Goal: Task Accomplishment & Management: Use online tool/utility

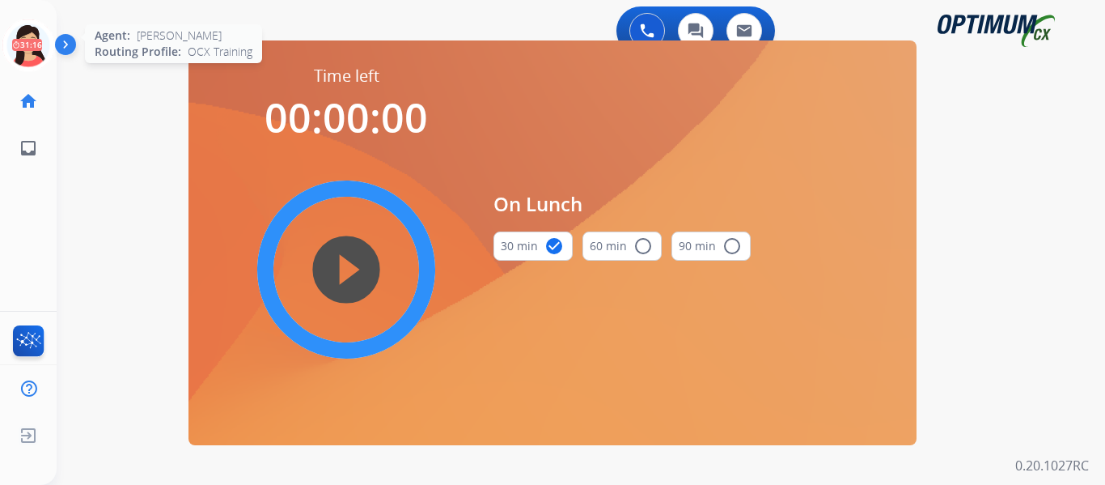
click at [33, 53] on icon at bounding box center [28, 45] width 53 height 53
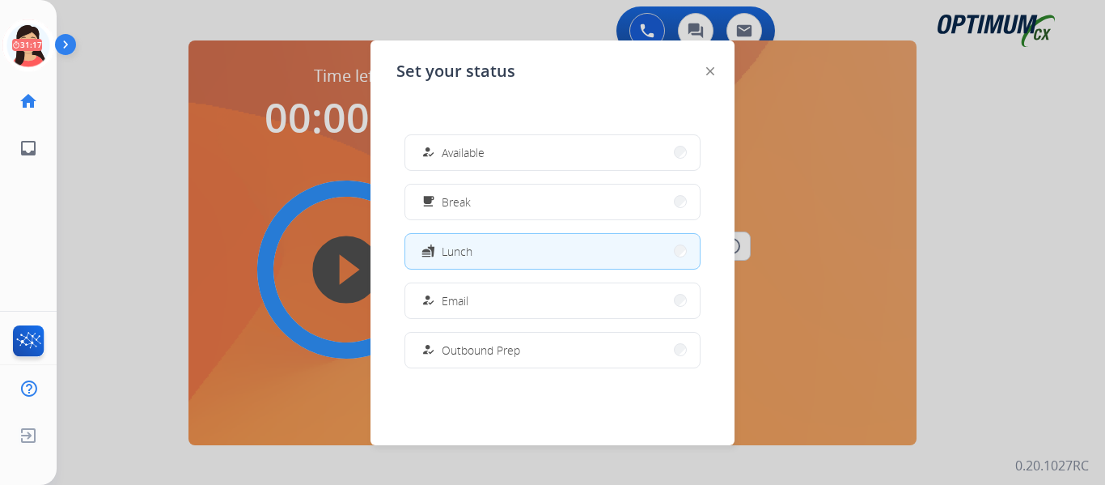
click at [471, 150] on span "Available" at bounding box center [463, 152] width 43 height 17
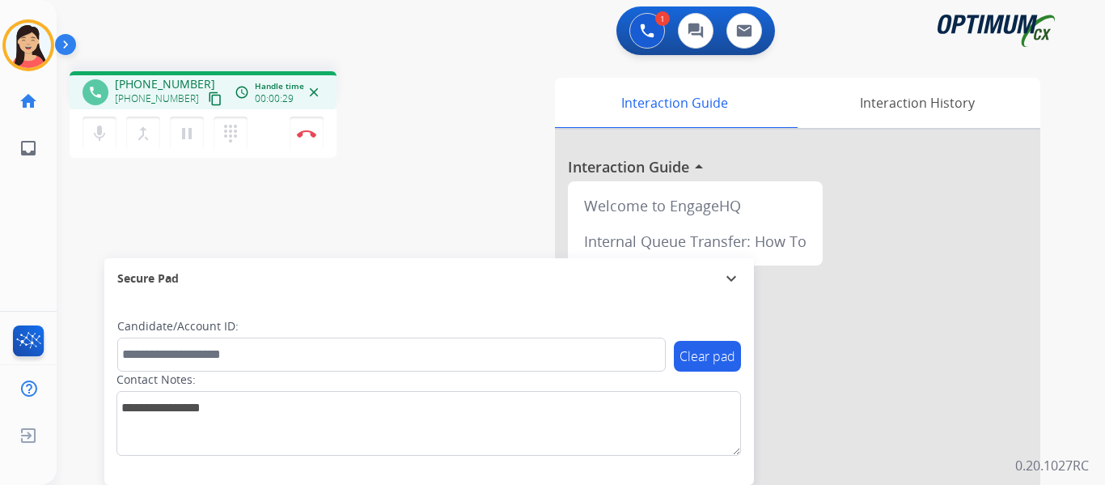
click at [208, 101] on mat-icon "content_copy" at bounding box center [215, 98] width 15 height 15
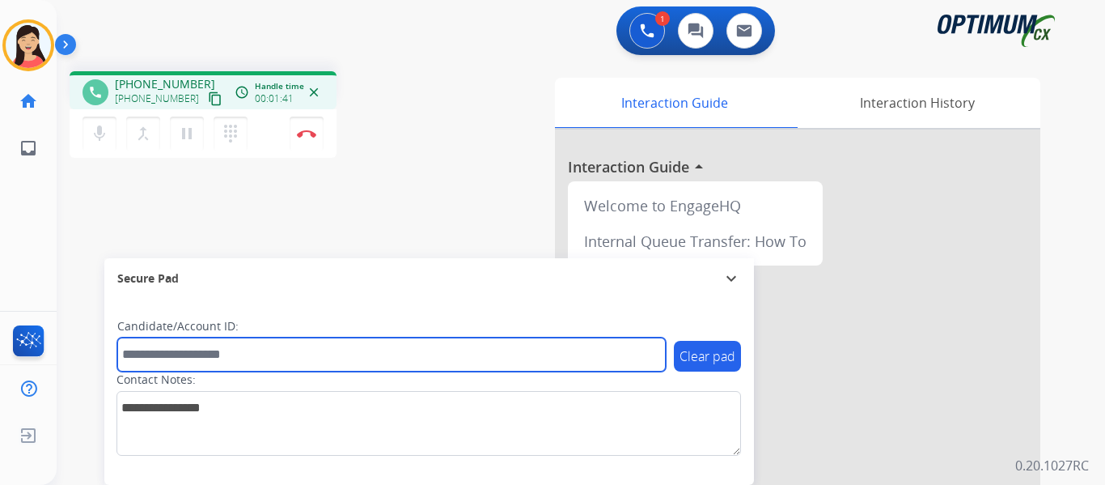
click at [270, 346] on input "text" at bounding box center [391, 354] width 549 height 34
paste input "*******"
type input "*******"
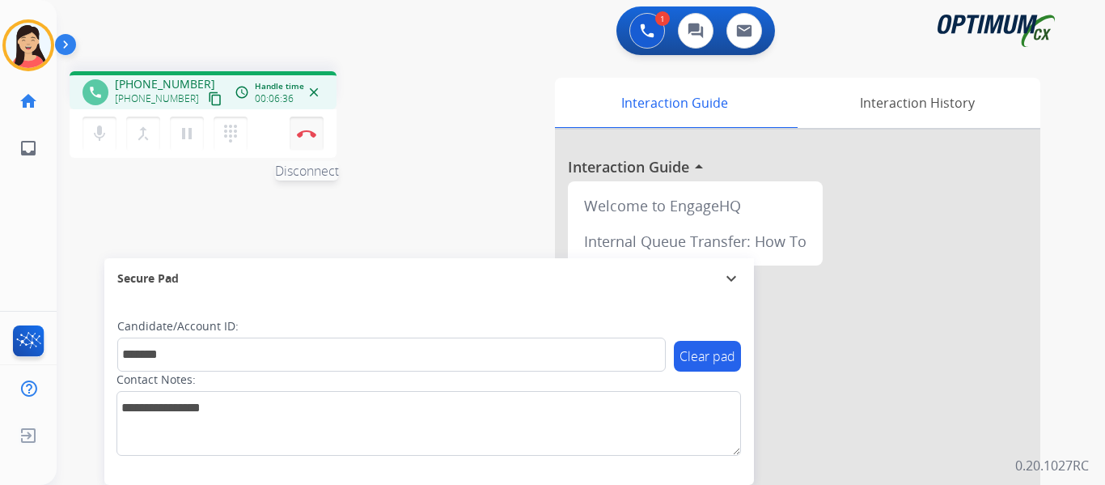
click at [313, 136] on img at bounding box center [306, 133] width 19 height 8
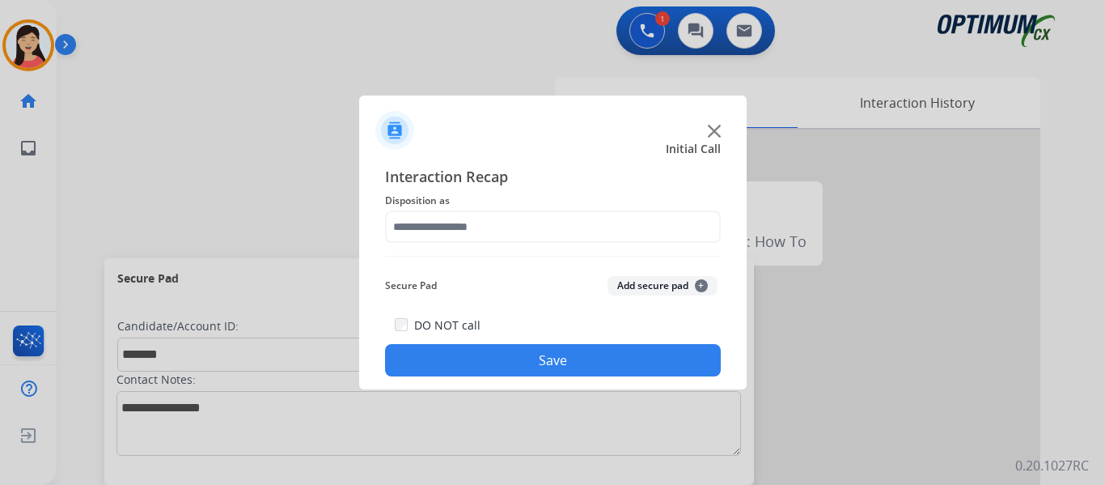
click at [633, 285] on button "Add secure pad +" at bounding box center [663, 285] width 110 height 19
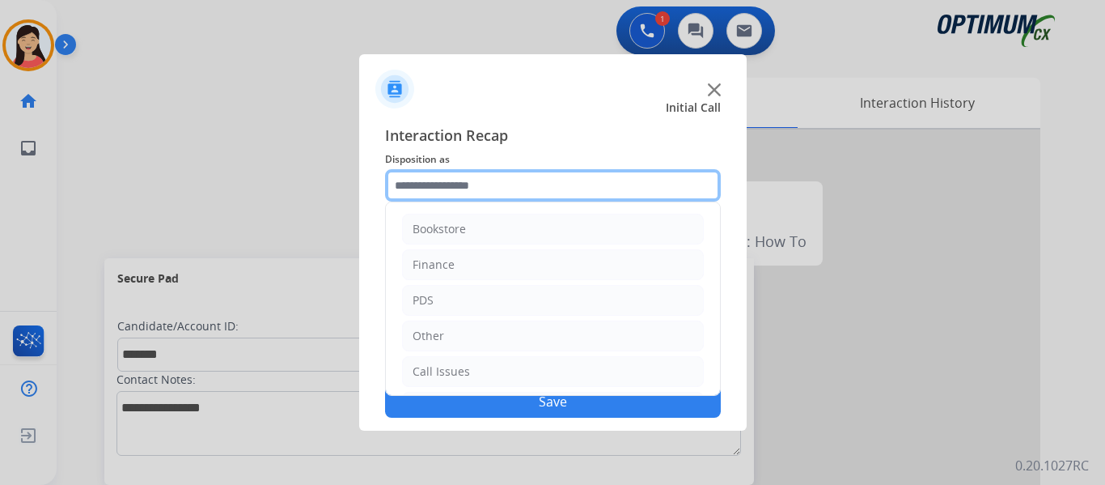
click at [505, 176] on input "text" at bounding box center [553, 185] width 336 height 32
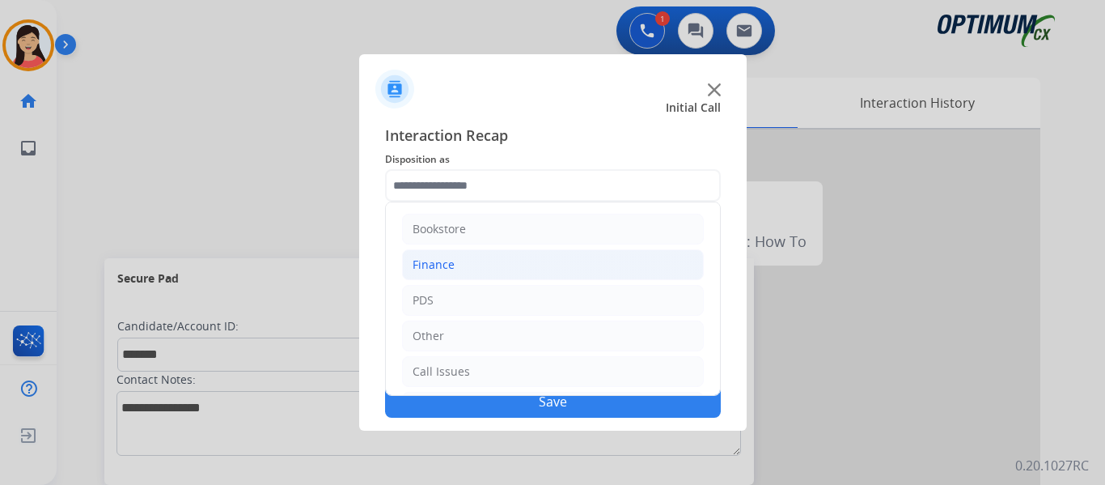
click at [441, 263] on div "Finance" at bounding box center [434, 264] width 42 height 16
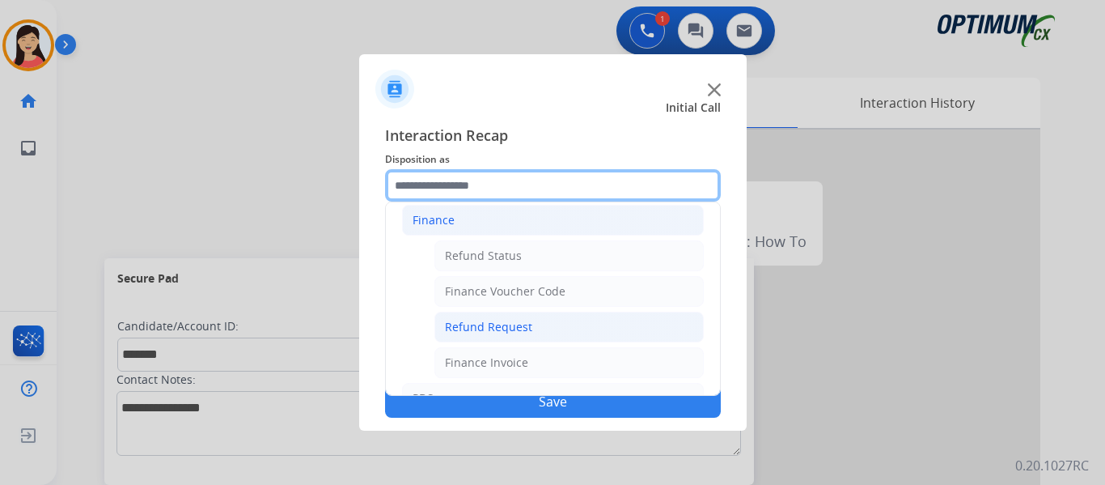
scroll to position [81, 0]
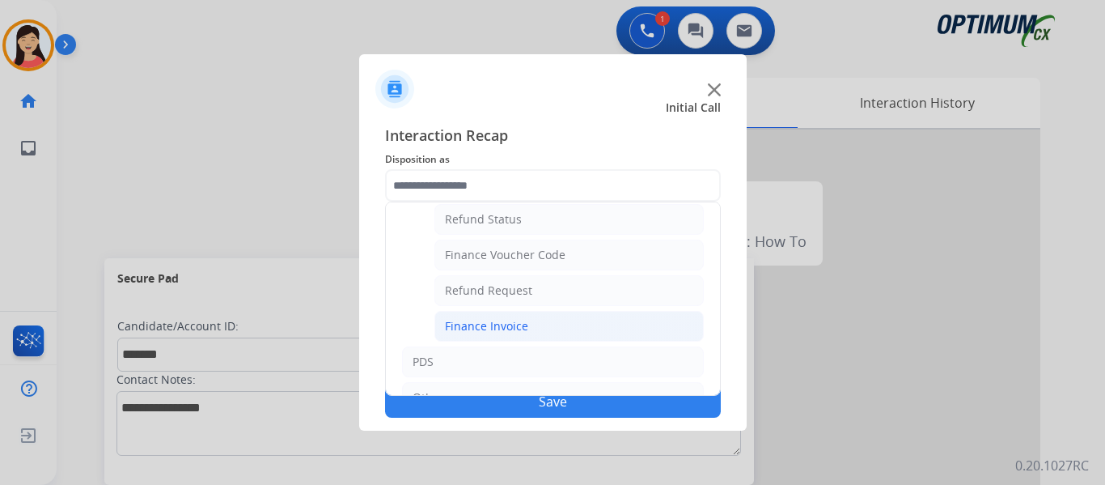
click at [550, 322] on li "Finance Invoice" at bounding box center [568, 326] width 269 height 31
type input "**********"
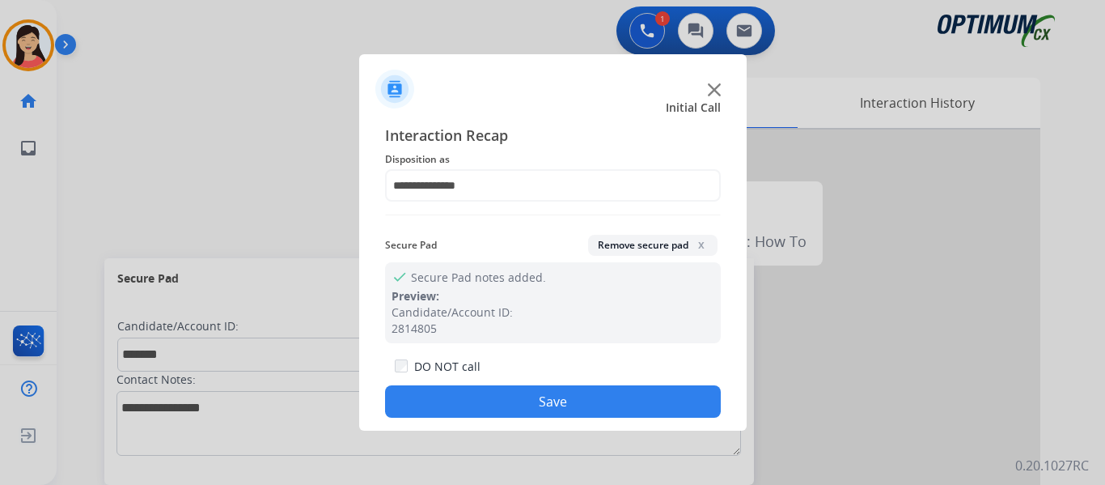
click at [602, 414] on button "Save" at bounding box center [553, 401] width 336 height 32
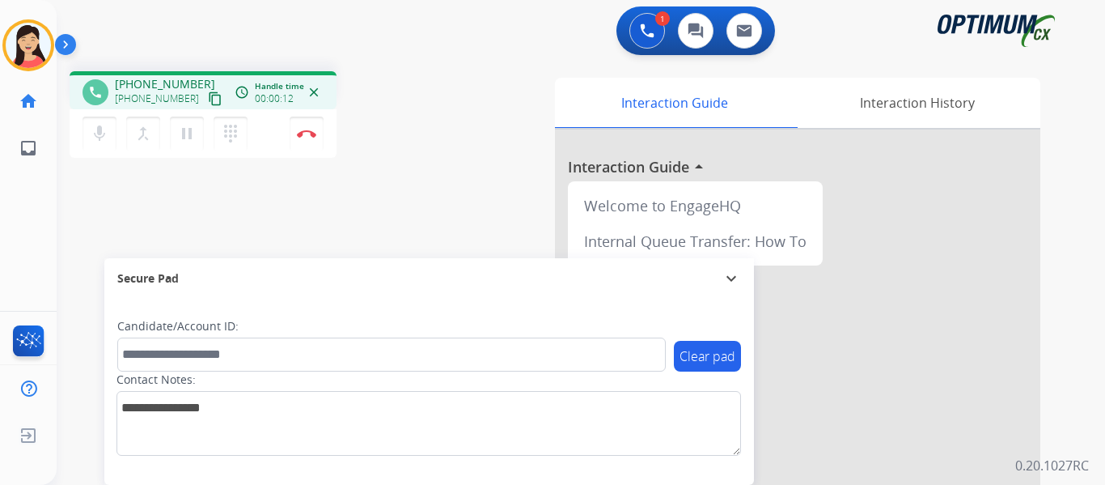
click at [208, 100] on mat-icon "content_copy" at bounding box center [215, 98] width 15 height 15
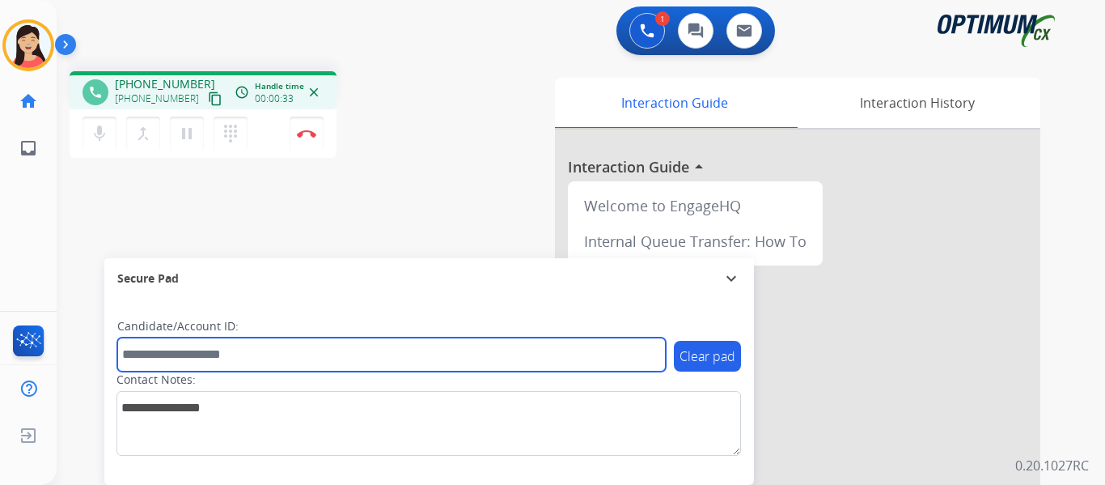
click at [387, 357] on input "text" at bounding box center [391, 354] width 549 height 34
paste input "*******"
type input "*******"
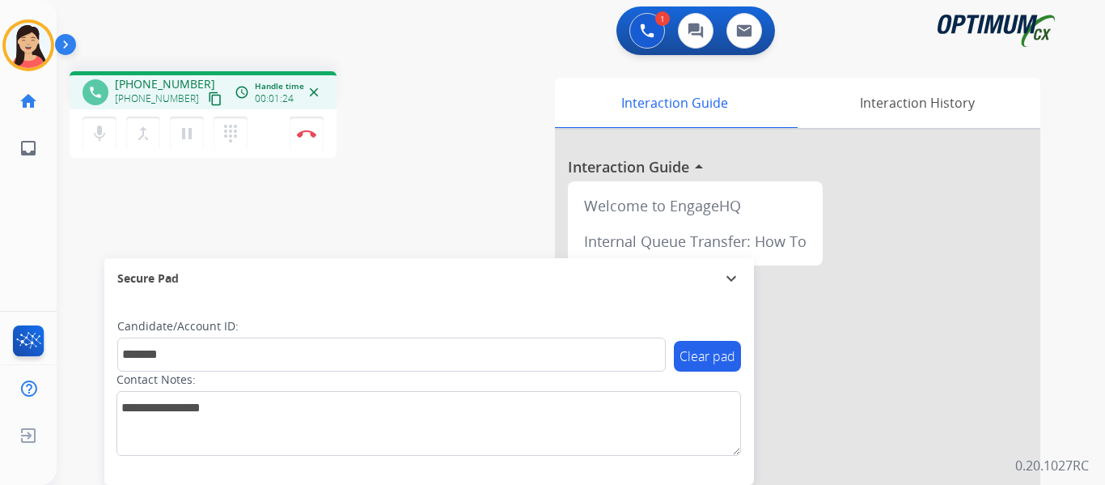
drag, startPoint x: 196, startPoint y: 95, endPoint x: 256, endPoint y: 121, distance: 65.6
click at [208, 95] on mat-icon "content_copy" at bounding box center [215, 98] width 15 height 15
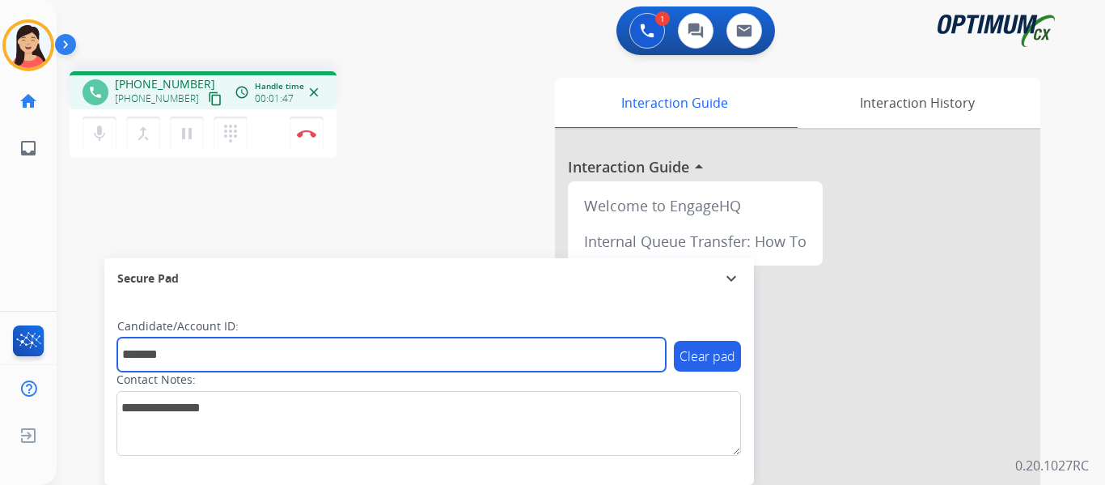
click at [306, 360] on input "*******" at bounding box center [391, 354] width 549 height 34
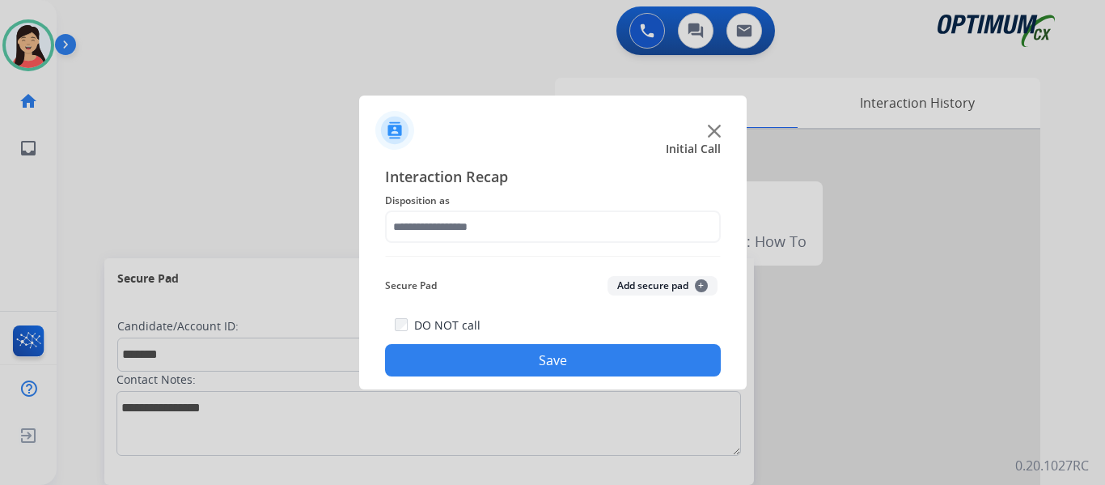
click at [639, 283] on button "Add secure pad +" at bounding box center [663, 285] width 110 height 19
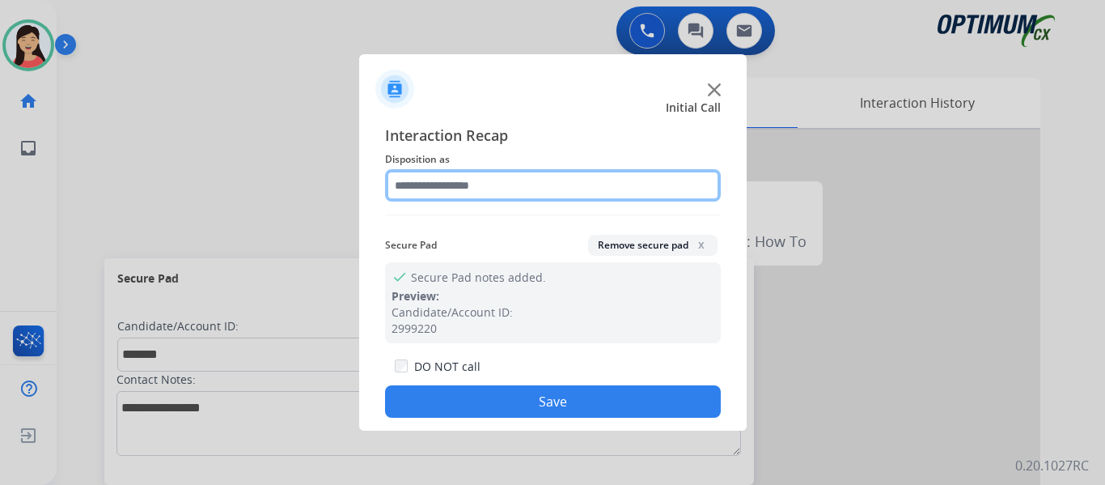
click at [456, 181] on input "text" at bounding box center [553, 185] width 336 height 32
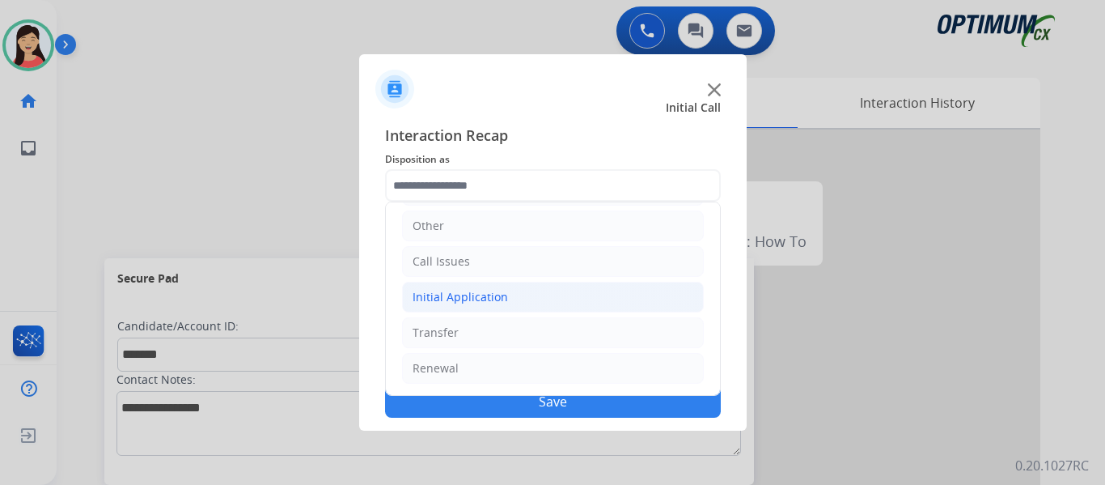
click at [463, 294] on div "Initial Application" at bounding box center [460, 297] width 95 height 16
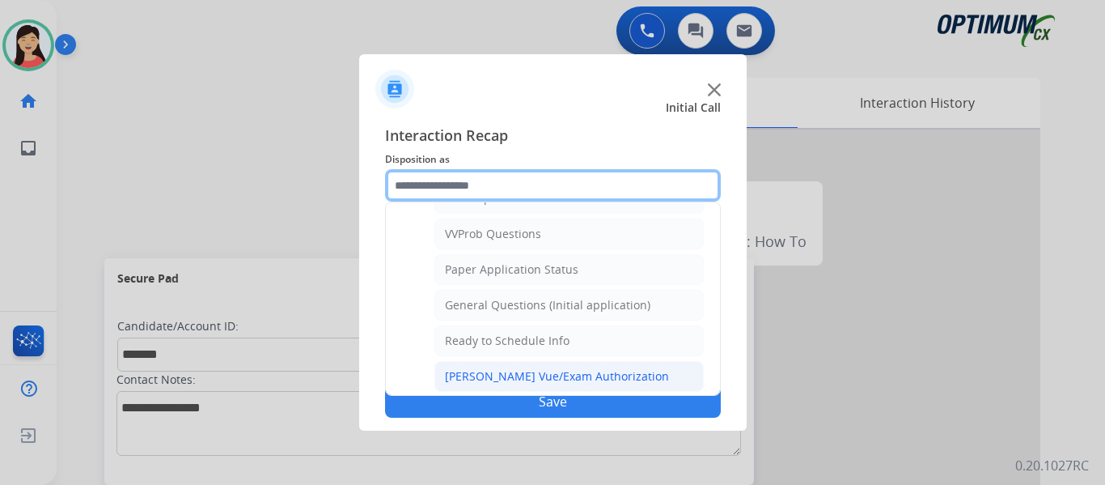
scroll to position [919, 0]
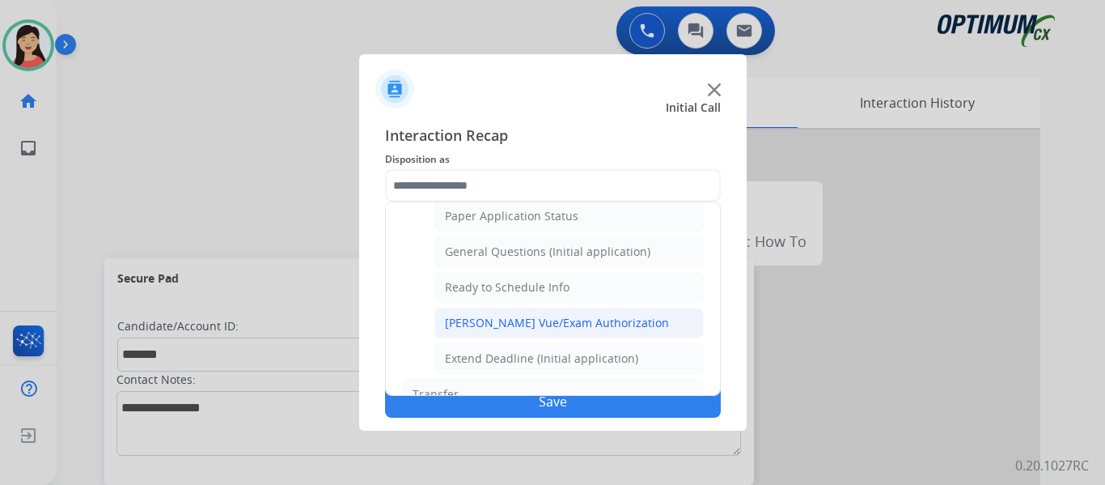
click at [530, 324] on div "Pearson Vue/Exam Authorization" at bounding box center [557, 323] width 224 height 16
type input "**********"
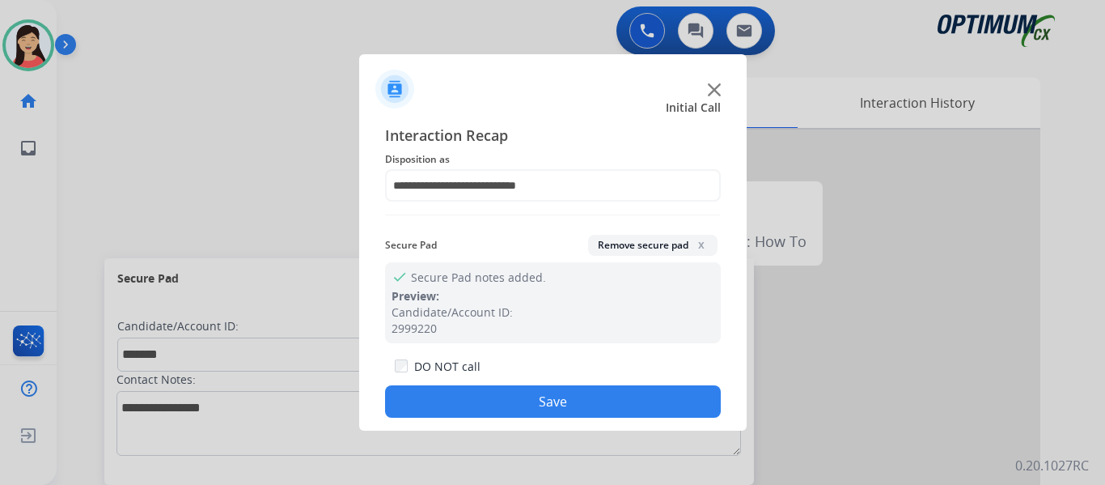
click at [629, 405] on button "Save" at bounding box center [553, 401] width 336 height 32
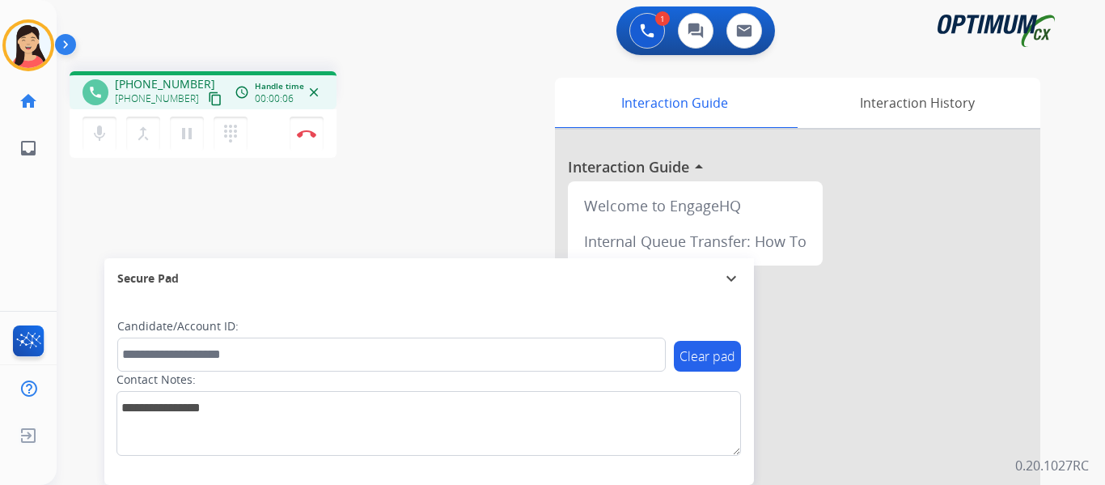
click at [208, 102] on mat-icon "content_copy" at bounding box center [215, 98] width 15 height 15
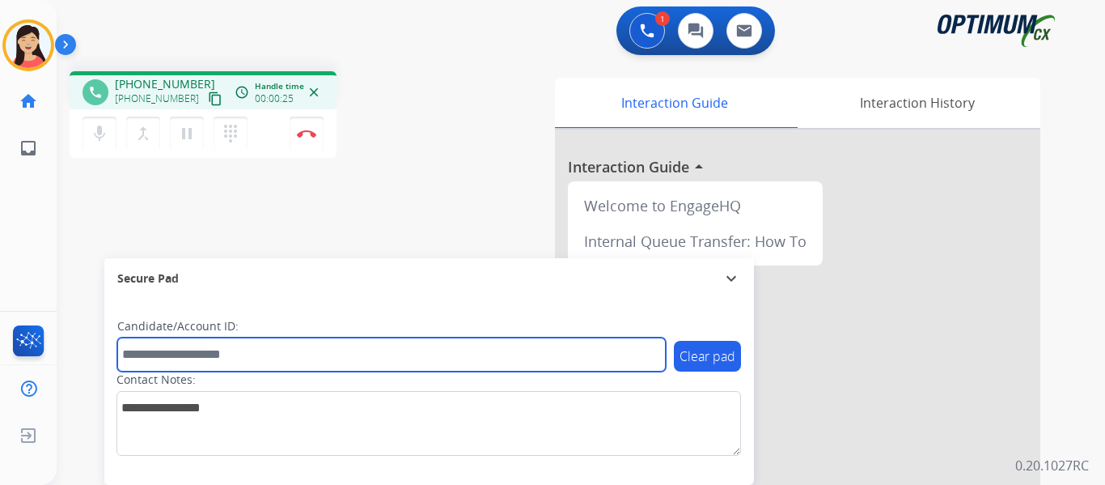
click at [266, 360] on input "text" at bounding box center [391, 354] width 549 height 34
paste input "*******"
type input "*******"
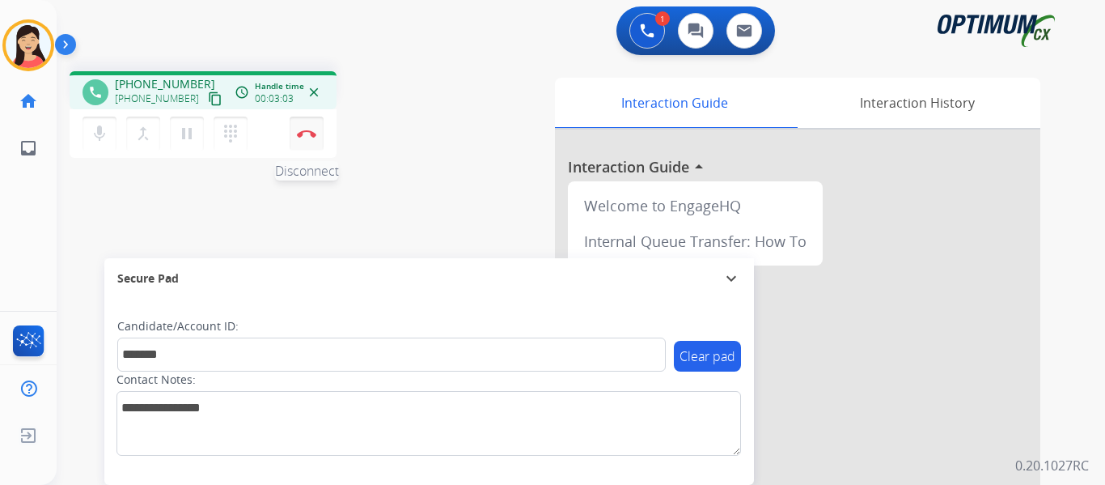
click at [307, 130] on img at bounding box center [306, 133] width 19 height 8
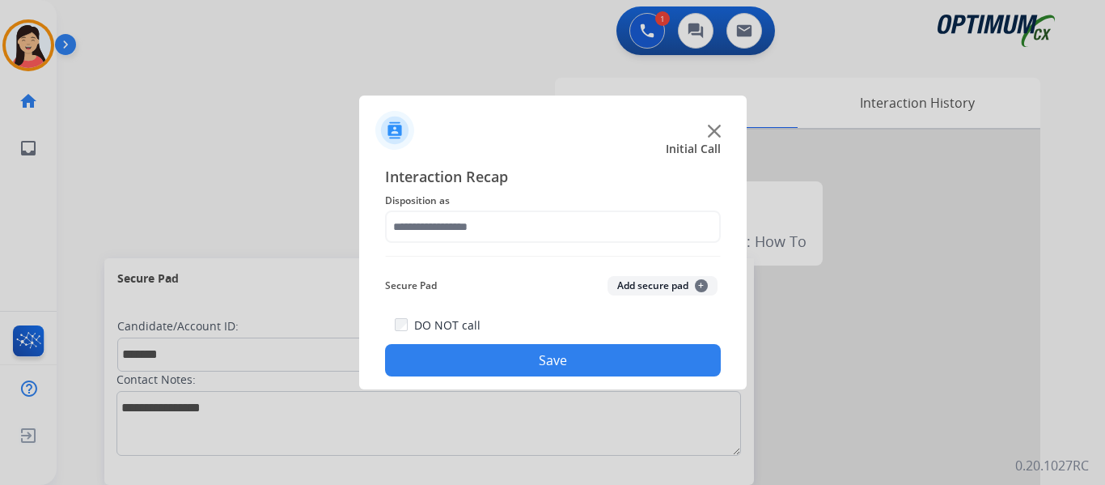
click at [668, 286] on button "Add secure pad +" at bounding box center [663, 285] width 110 height 19
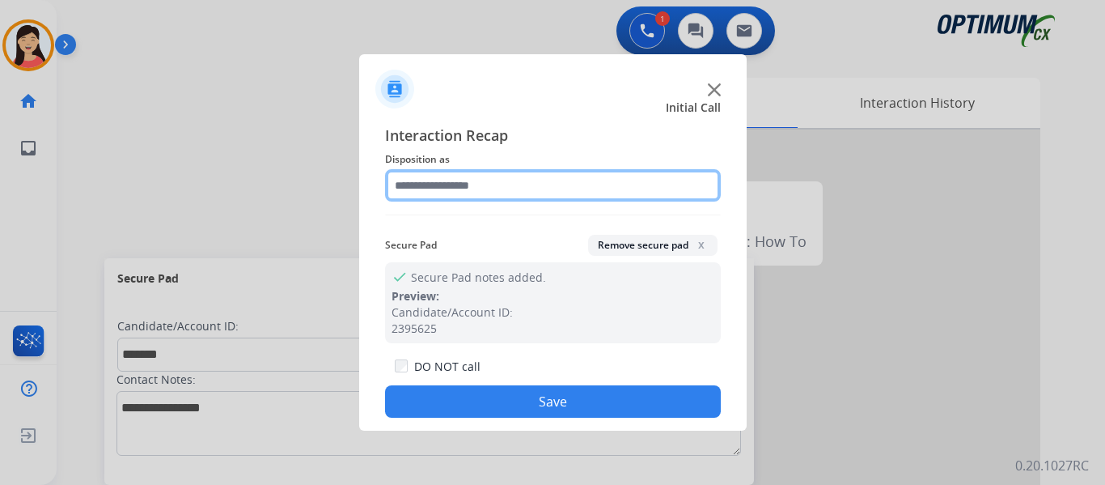
drag, startPoint x: 509, startPoint y: 179, endPoint x: 500, endPoint y: 196, distance: 19.2
click at [509, 178] on input "text" at bounding box center [553, 185] width 336 height 32
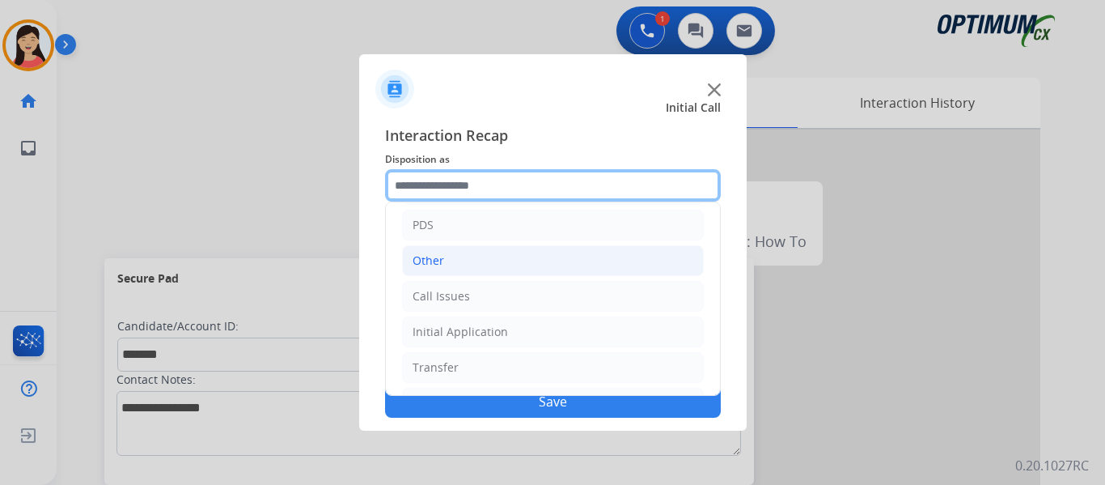
scroll to position [110, 0]
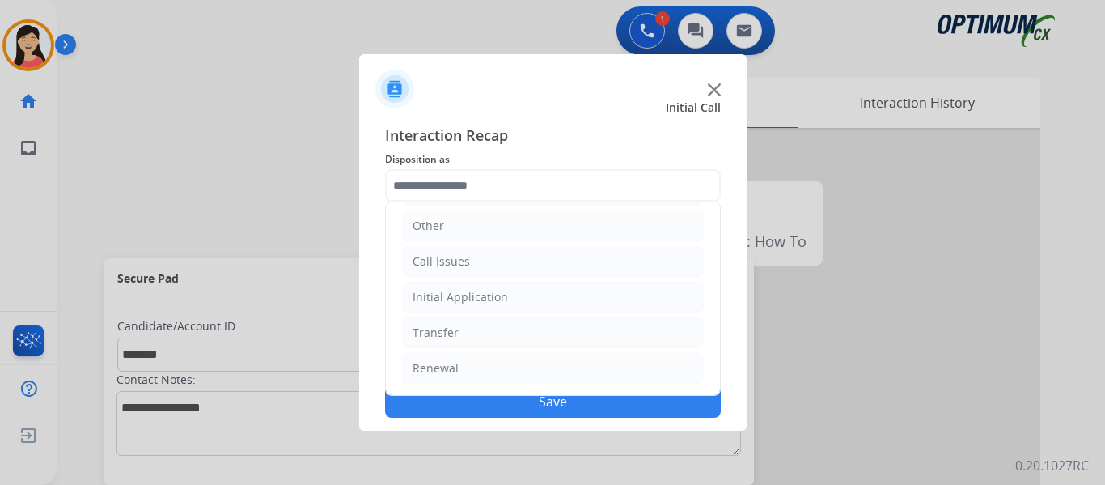
click at [418, 369] on div "Renewal" at bounding box center [436, 368] width 46 height 16
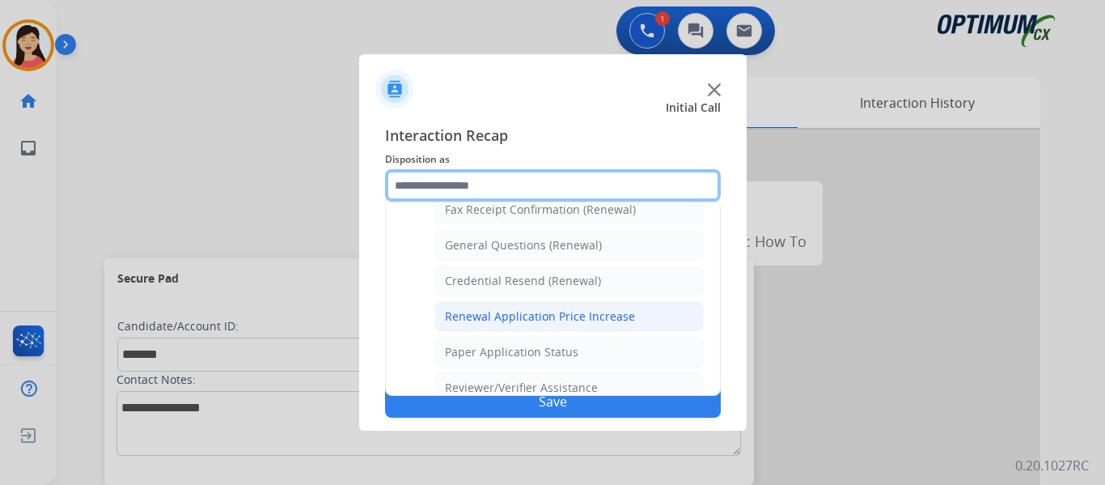
scroll to position [382, 0]
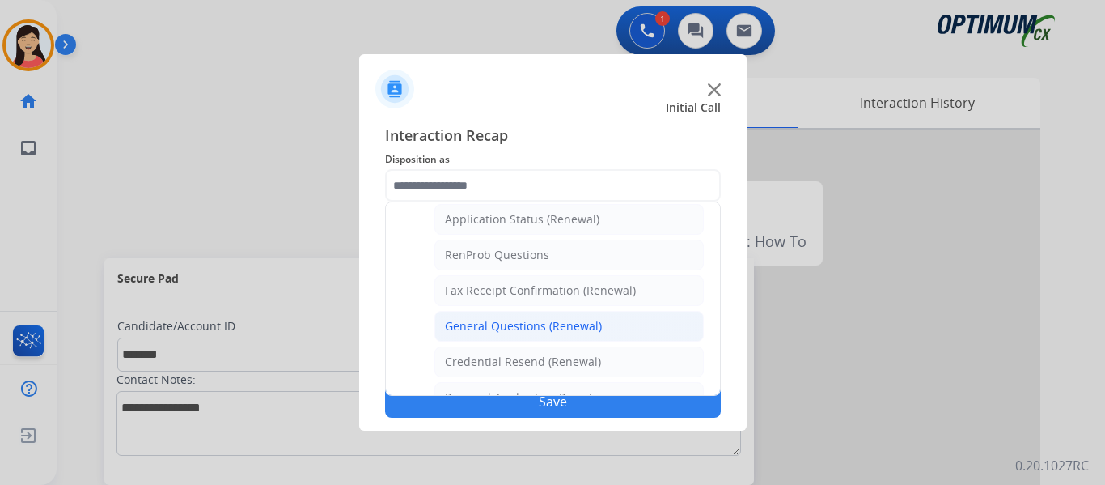
click at [612, 318] on li "General Questions (Renewal)" at bounding box center [568, 326] width 269 height 31
type input "**********"
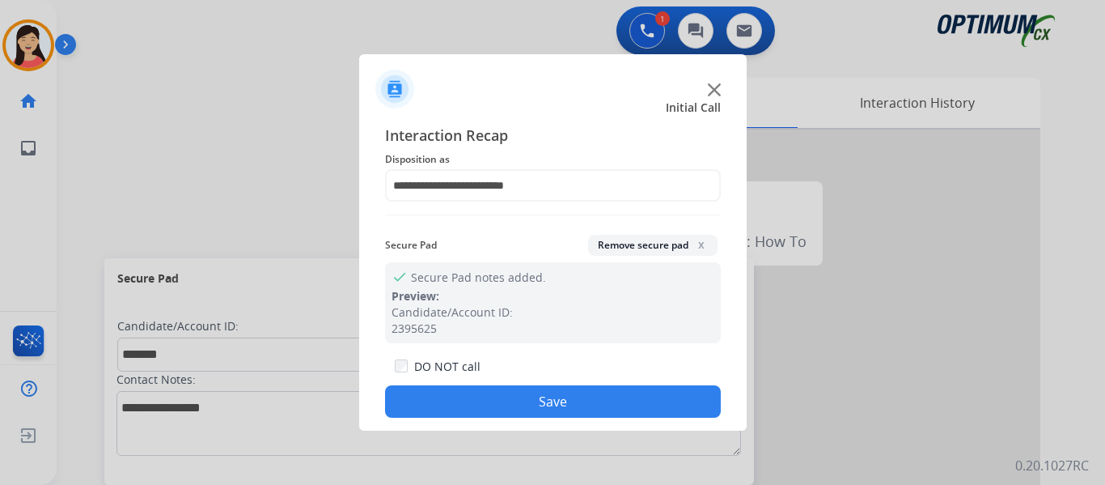
click at [639, 393] on button "Save" at bounding box center [553, 401] width 336 height 32
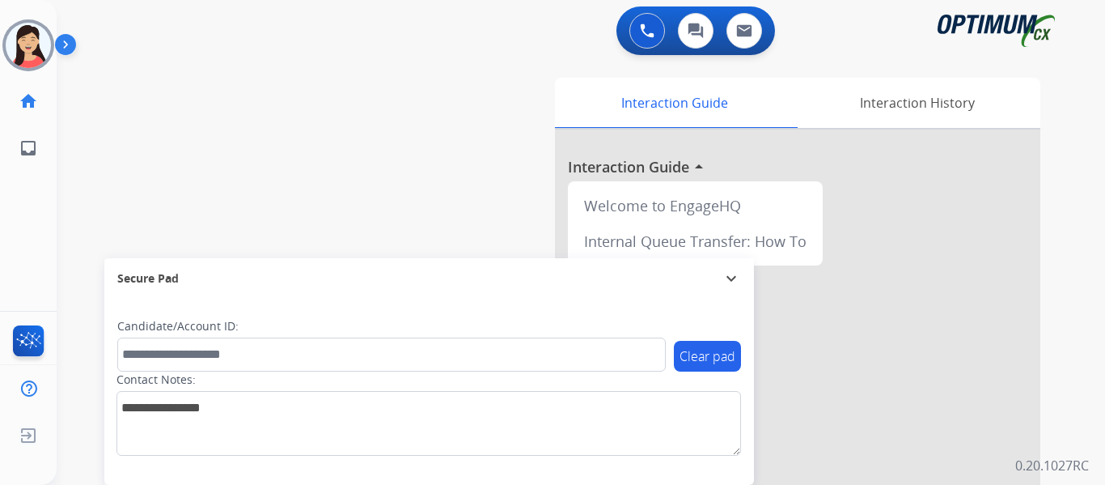
click at [45, 44] on img at bounding box center [28, 45] width 45 height 45
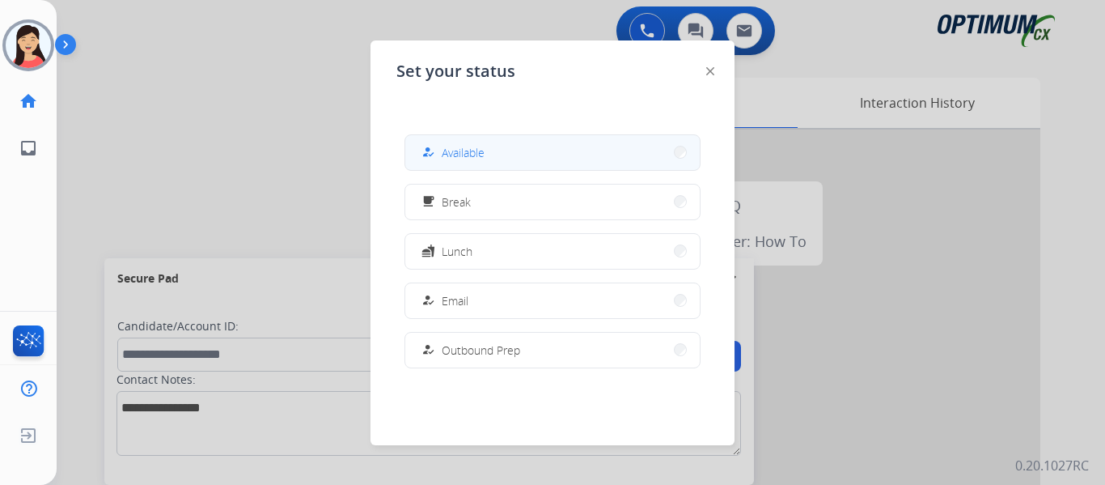
click at [498, 141] on button "how_to_reg Available" at bounding box center [552, 152] width 294 height 35
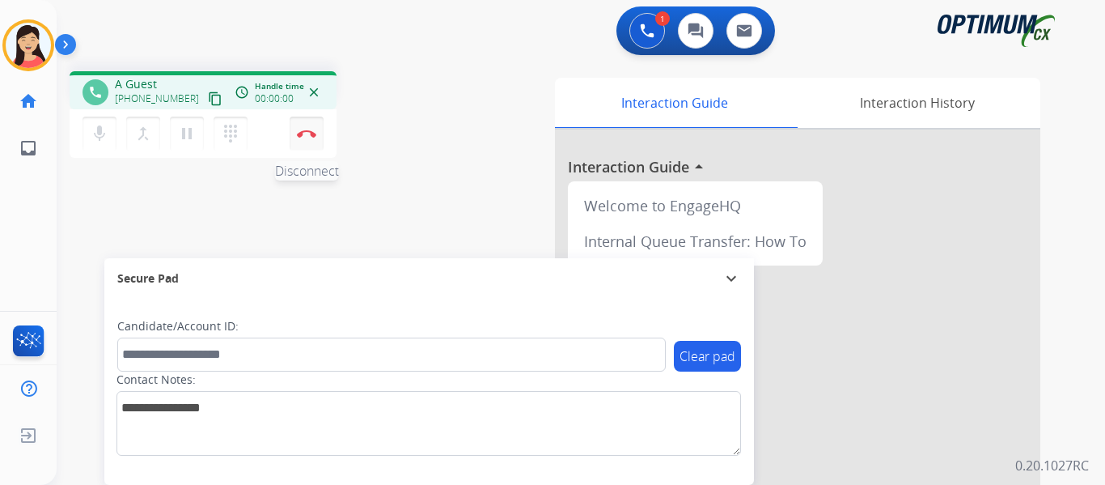
drag, startPoint x: 200, startPoint y: 96, endPoint x: 290, endPoint y: 125, distance: 95.2
click at [208, 96] on mat-icon "content_copy" at bounding box center [215, 98] width 15 height 15
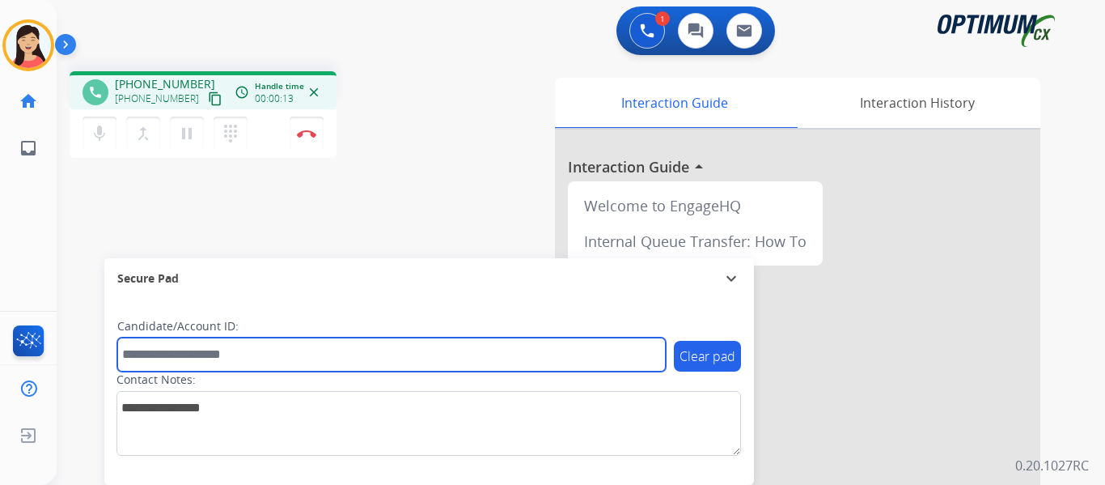
click at [481, 358] on input "text" at bounding box center [391, 354] width 549 height 34
paste input "*******"
type input "*******"
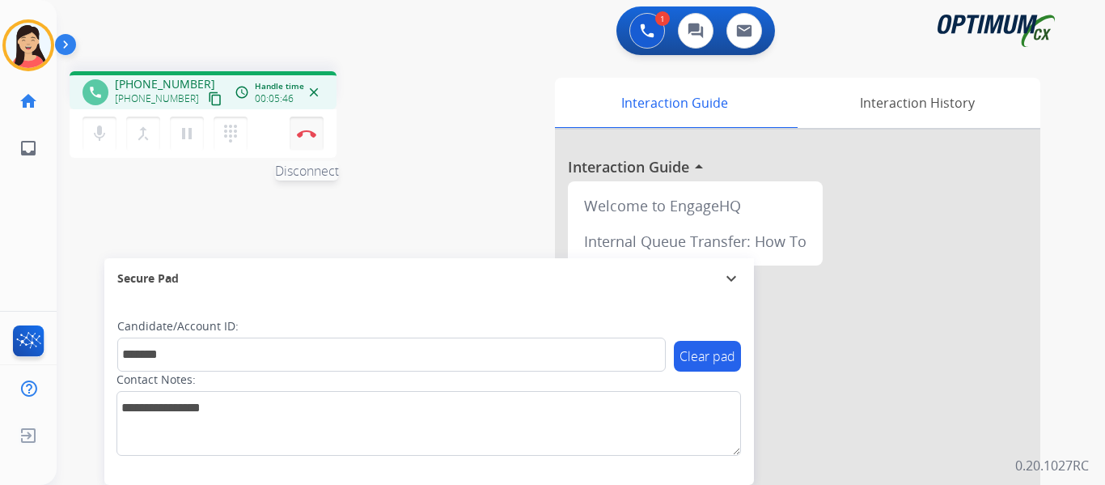
click at [304, 134] on img at bounding box center [306, 133] width 19 height 8
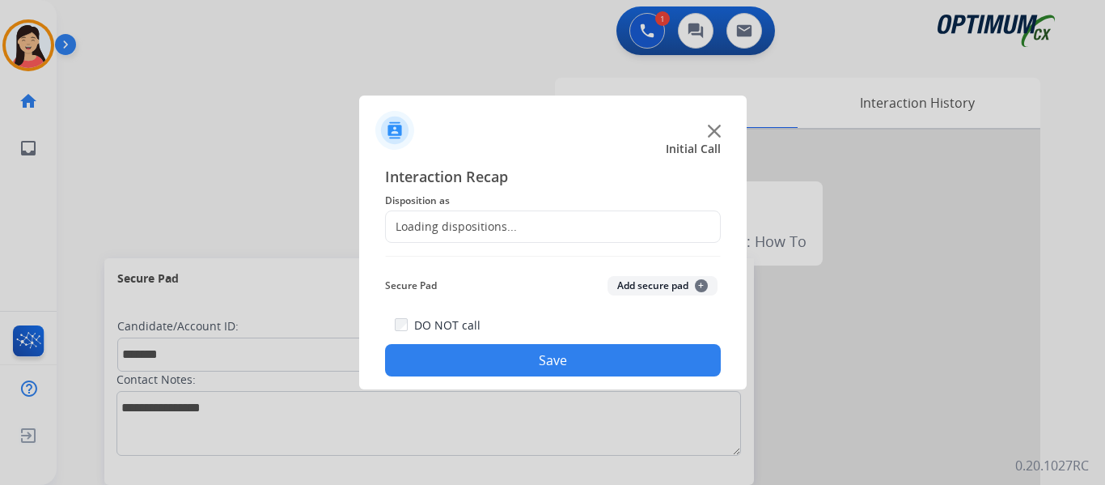
click at [669, 282] on button "Add secure pad +" at bounding box center [663, 285] width 110 height 19
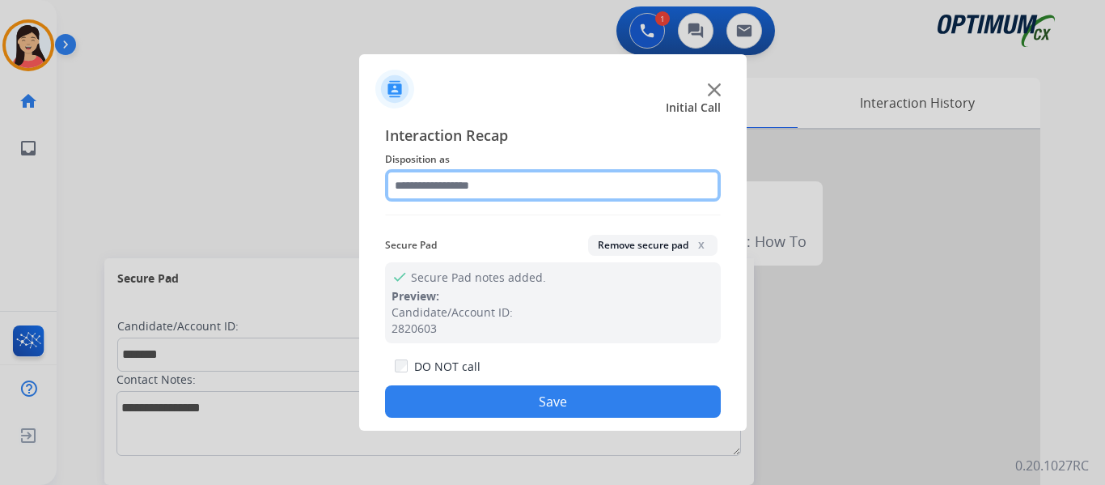
click at [498, 197] on input "text" at bounding box center [553, 185] width 336 height 32
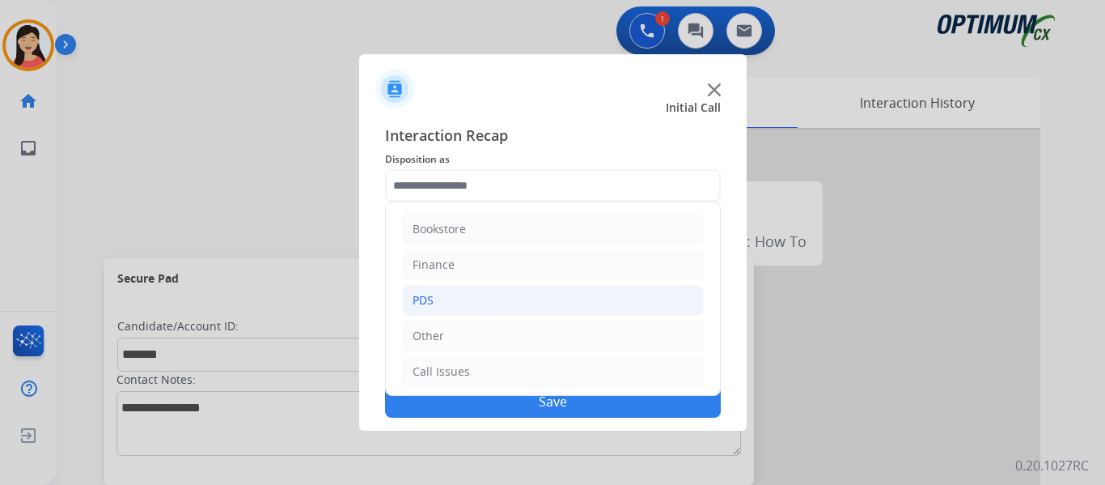
click at [440, 290] on li "PDS" at bounding box center [553, 300] width 302 height 31
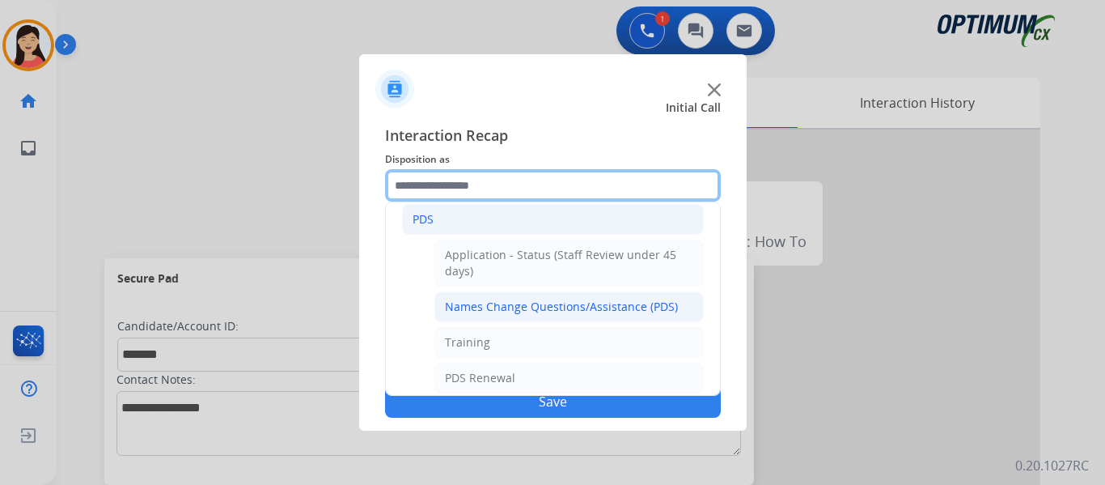
scroll to position [162, 0]
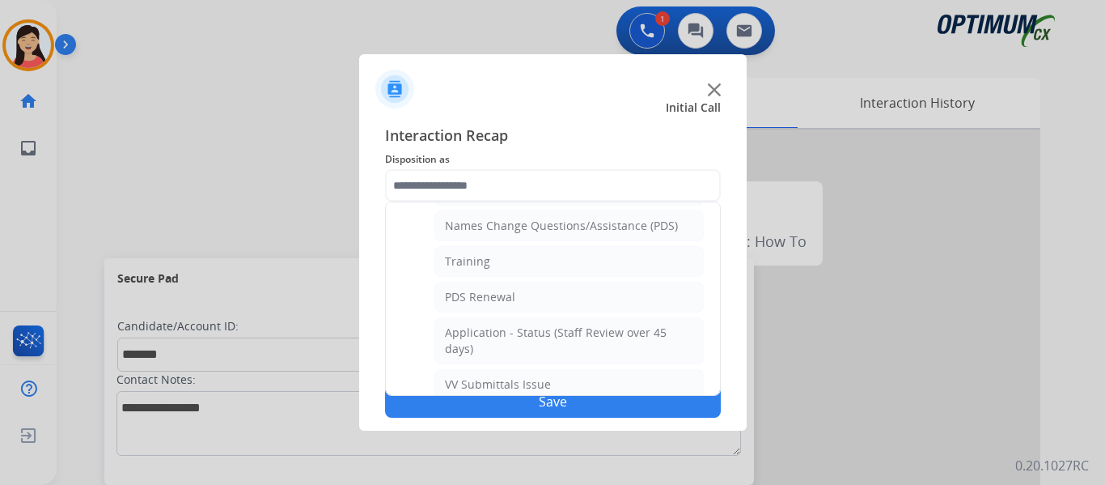
click at [517, 265] on li "Training" at bounding box center [568, 261] width 269 height 31
type input "********"
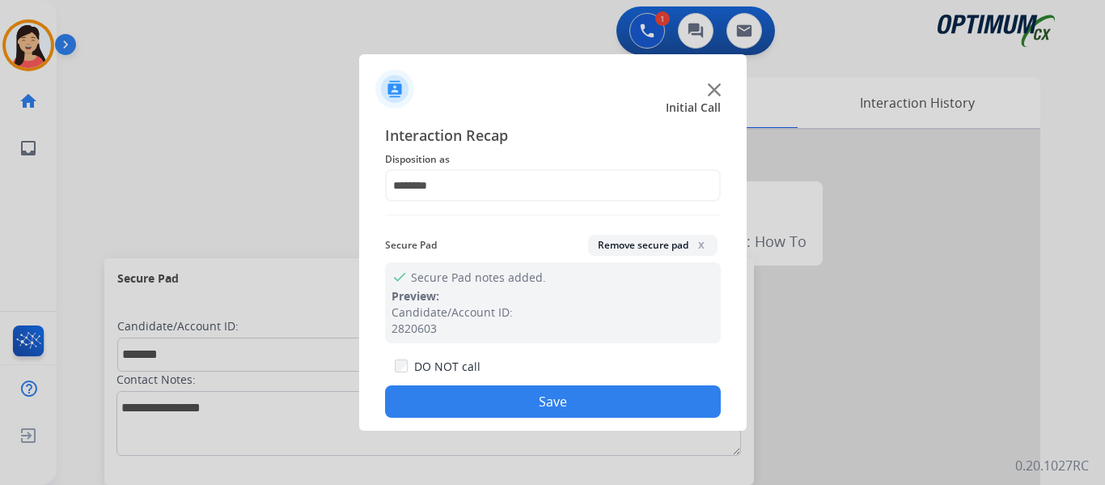
click at [555, 398] on button "Save" at bounding box center [553, 401] width 336 height 32
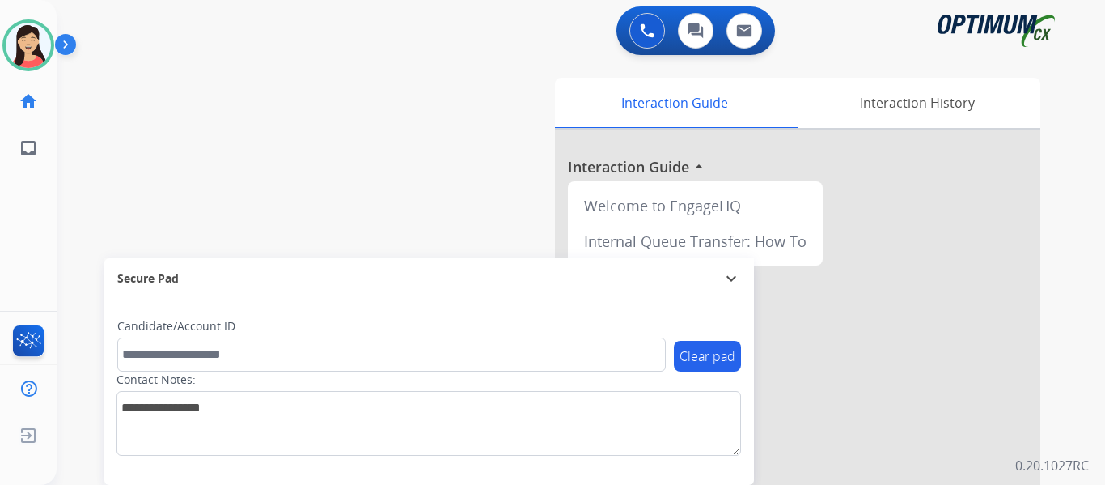
click at [92, 155] on div "swap_horiz Break voice bridge close_fullscreen Connect 3-Way Call merge_type Se…" at bounding box center [562, 395] width 1010 height 675
click at [81, 127] on div "swap_horiz Break voice bridge close_fullscreen Connect 3-Way Call merge_type Se…" at bounding box center [562, 395] width 1010 height 675
click at [26, 32] on img at bounding box center [28, 45] width 45 height 45
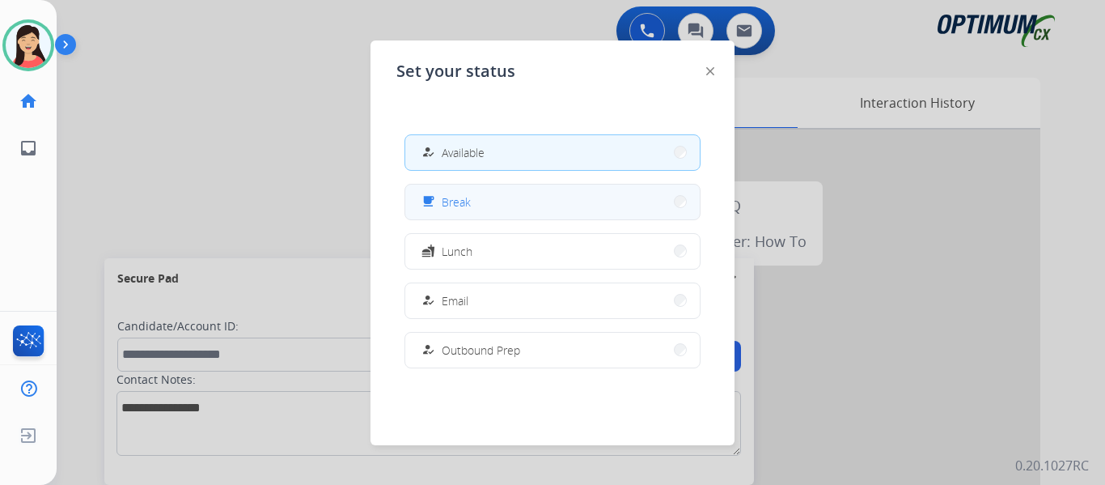
click at [515, 202] on button "free_breakfast Break" at bounding box center [552, 201] width 294 height 35
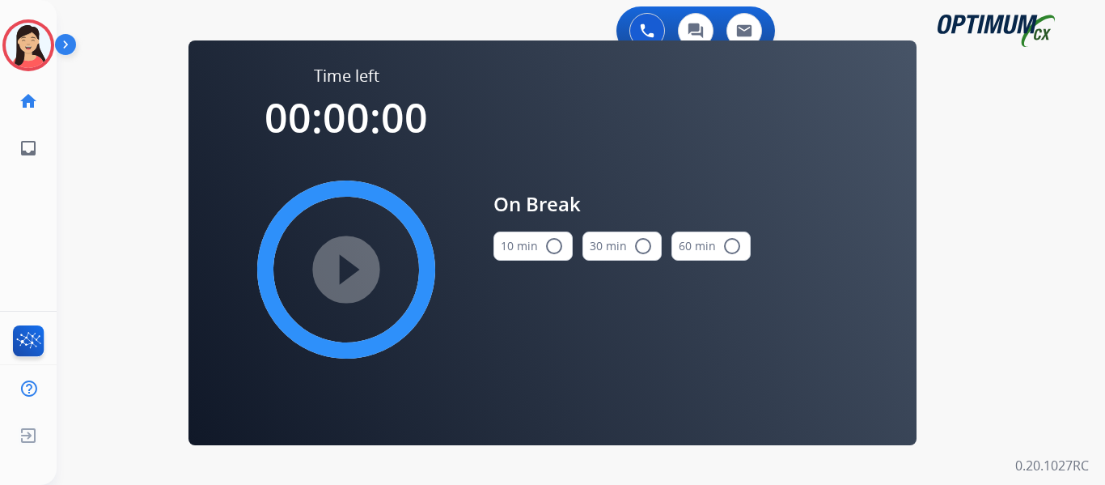
click at [503, 244] on button "10 min radio_button_unchecked" at bounding box center [533, 245] width 79 height 29
click at [356, 260] on mat-icon "play_circle_filled" at bounding box center [346, 269] width 19 height 19
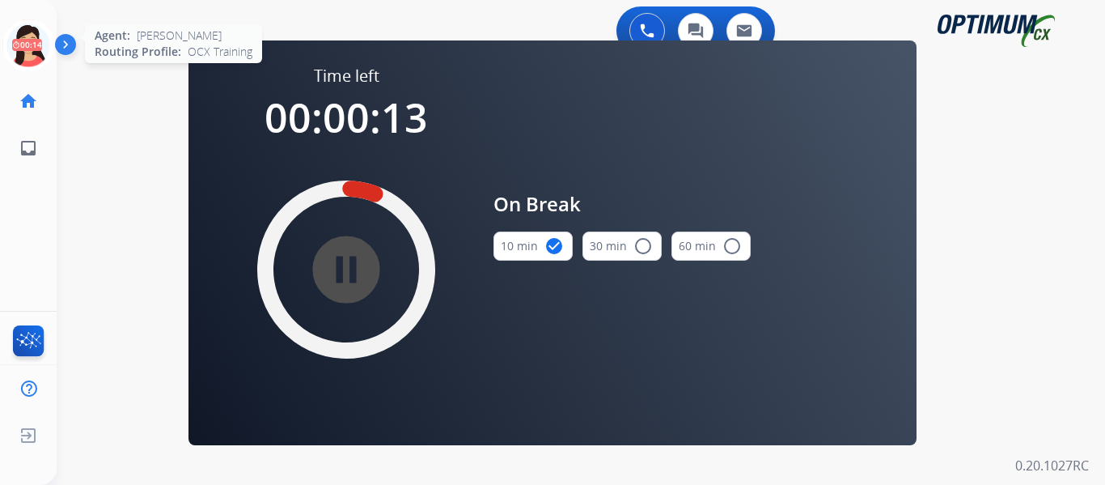
click at [37, 32] on icon at bounding box center [28, 45] width 53 height 53
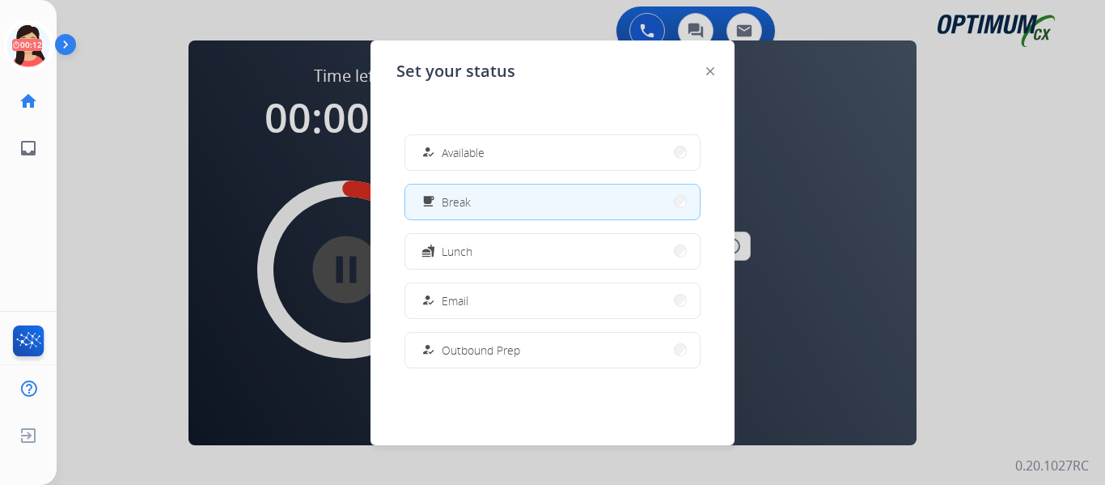
click at [468, 147] on span "Available" at bounding box center [463, 152] width 43 height 17
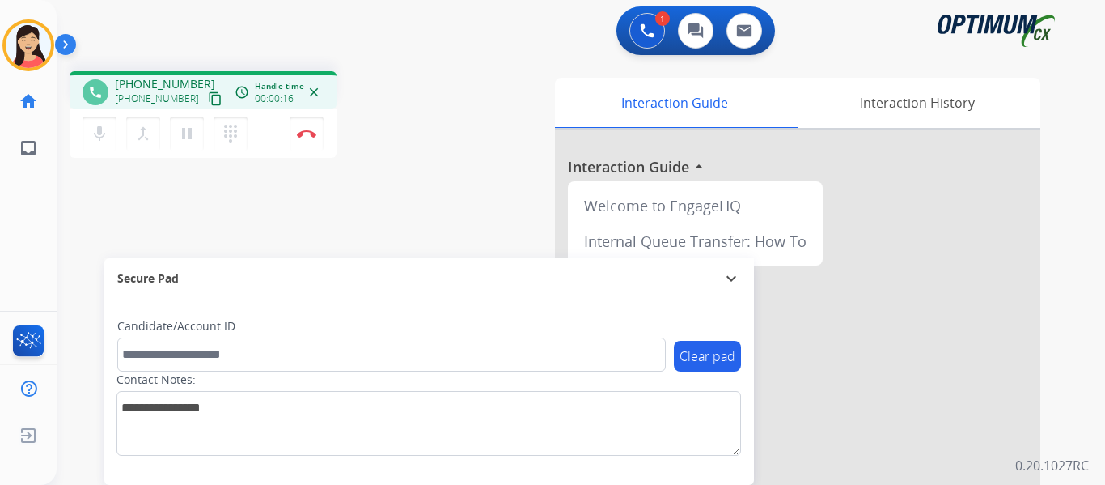
click at [208, 97] on mat-icon "content_copy" at bounding box center [215, 98] width 15 height 15
click at [81, 205] on div "phone +12017100895 +12017100895 content_copy access_time Call metrics Queue 00:…" at bounding box center [562, 395] width 1010 height 675
click at [299, 125] on button "Disconnect" at bounding box center [307, 134] width 34 height 34
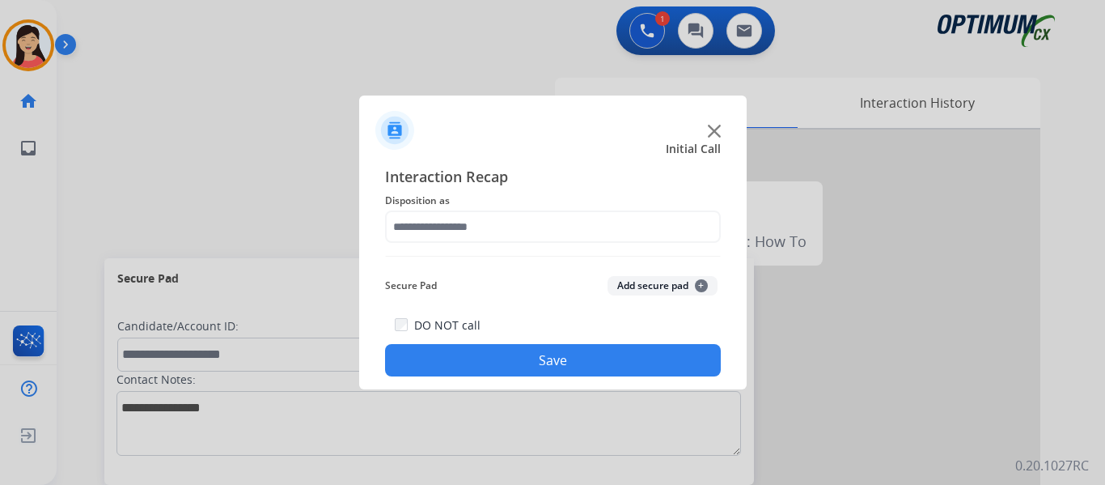
click at [630, 282] on button "Add secure pad +" at bounding box center [663, 285] width 110 height 19
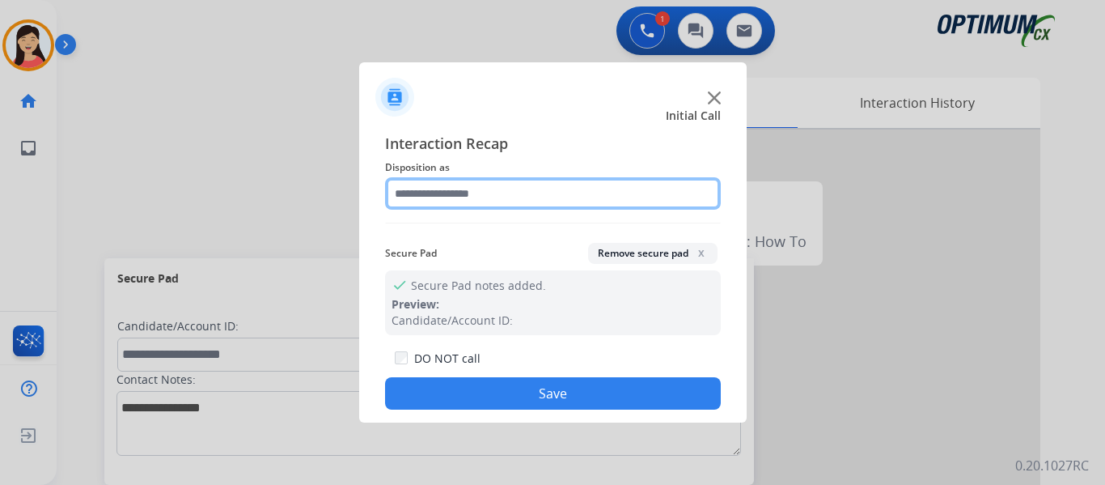
click at [470, 204] on input "text" at bounding box center [553, 193] width 336 height 32
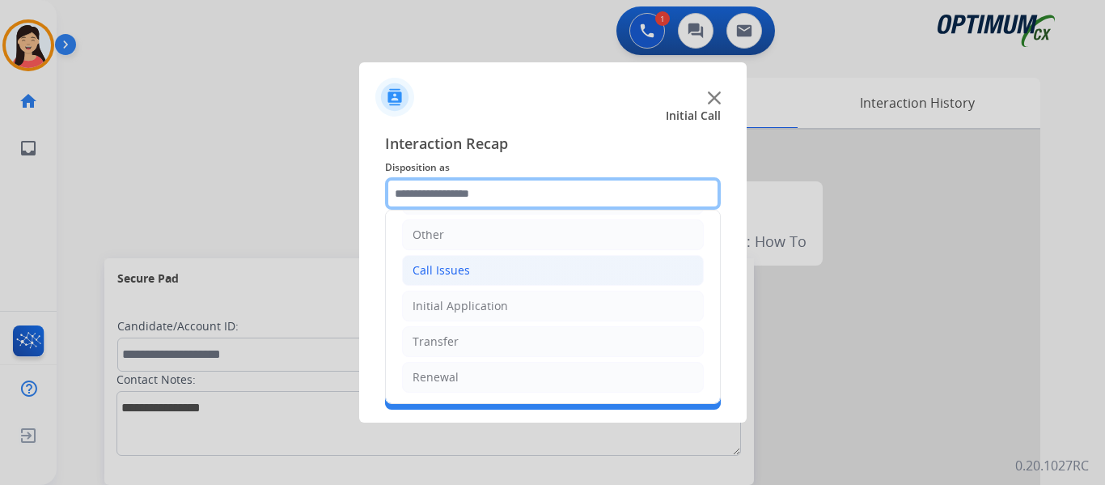
scroll to position [110, 0]
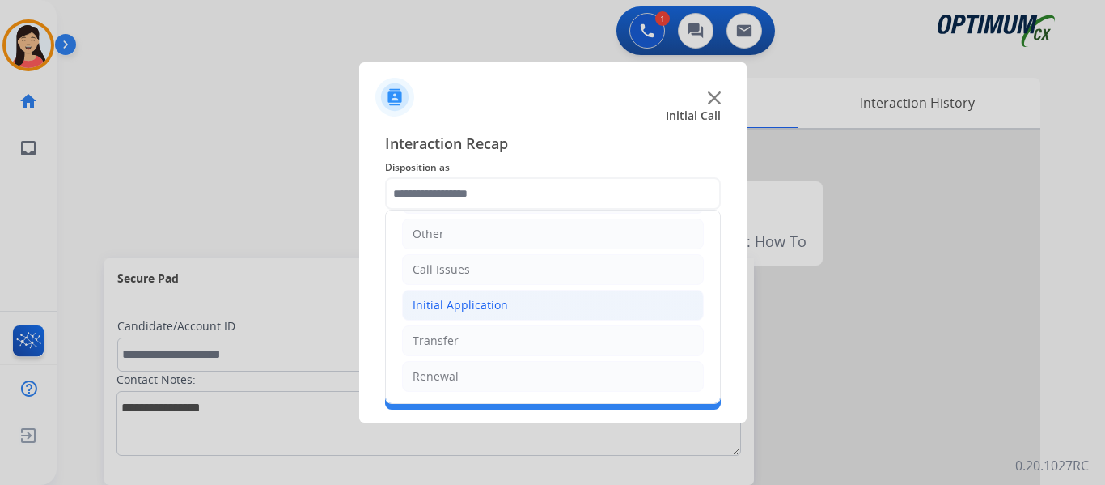
click at [489, 308] on div "Initial Application" at bounding box center [460, 305] width 95 height 16
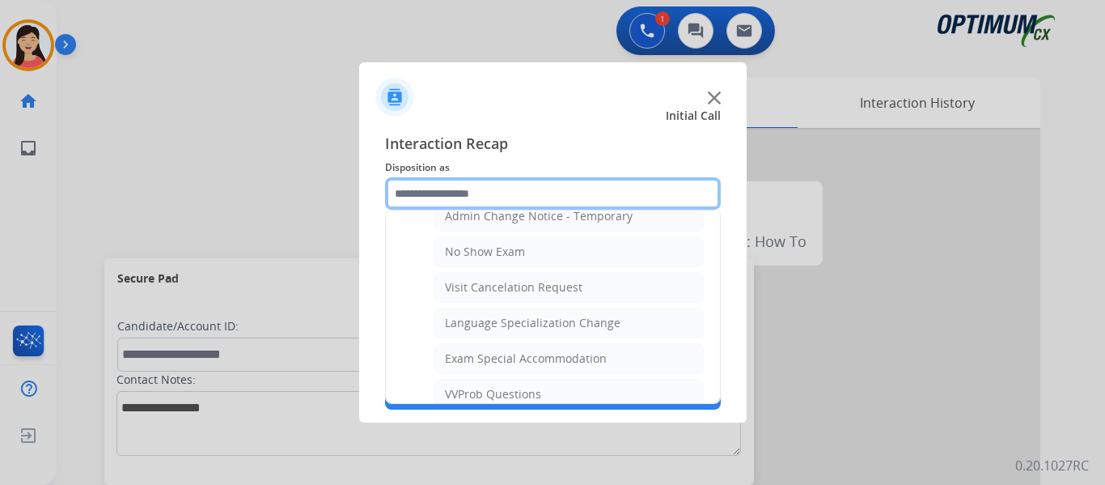
scroll to position [838, 0]
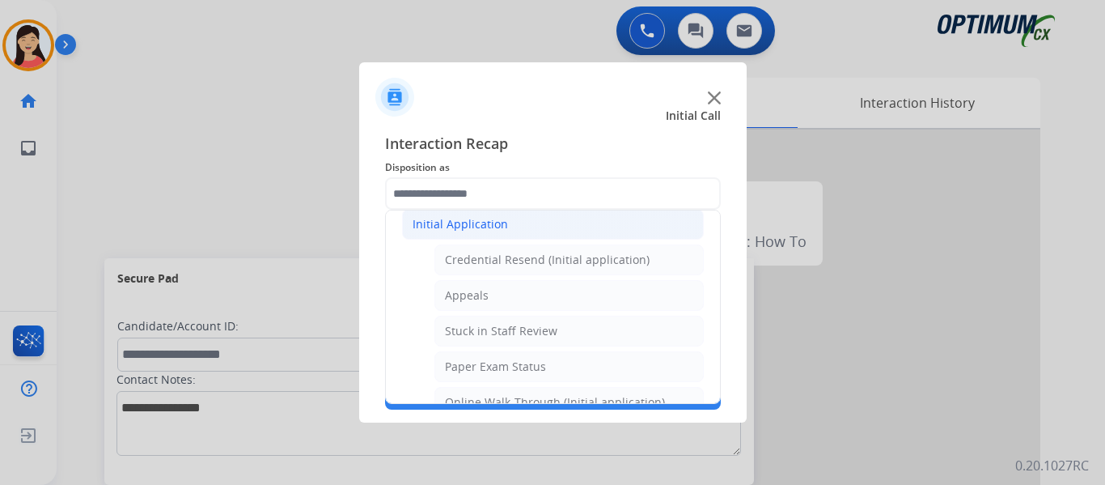
click at [472, 221] on div "Initial Application" at bounding box center [460, 224] width 95 height 16
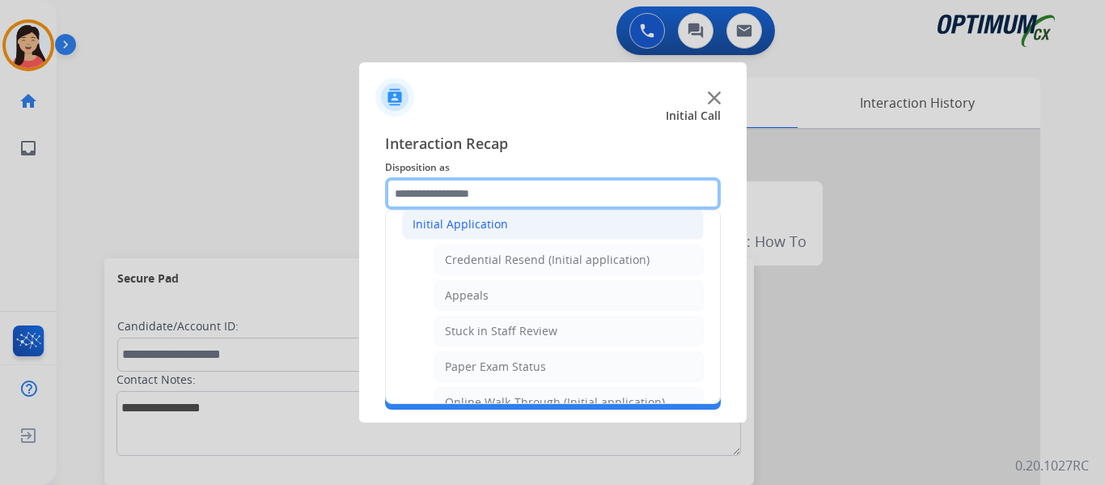
scroll to position [110, 0]
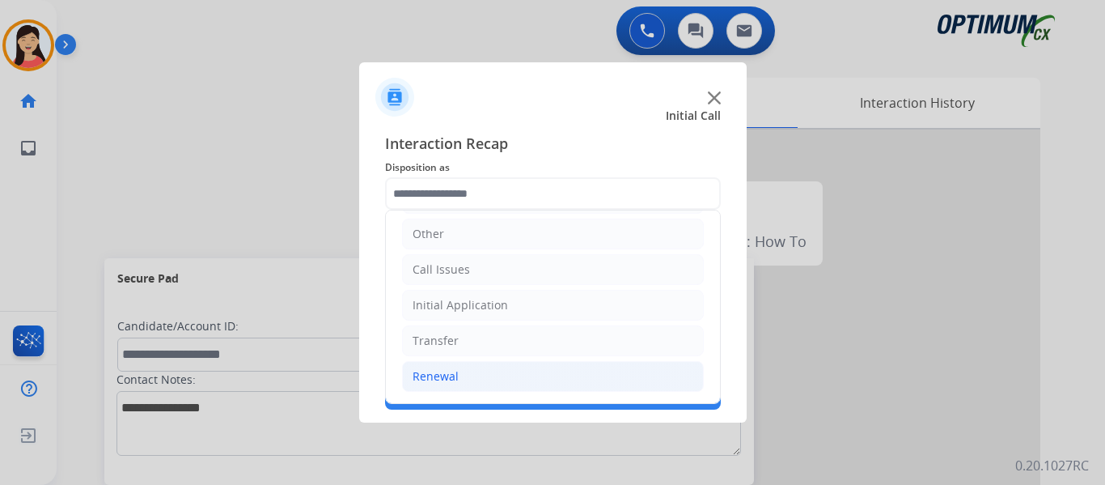
click at [447, 373] on div "Renewal" at bounding box center [436, 376] width 46 height 16
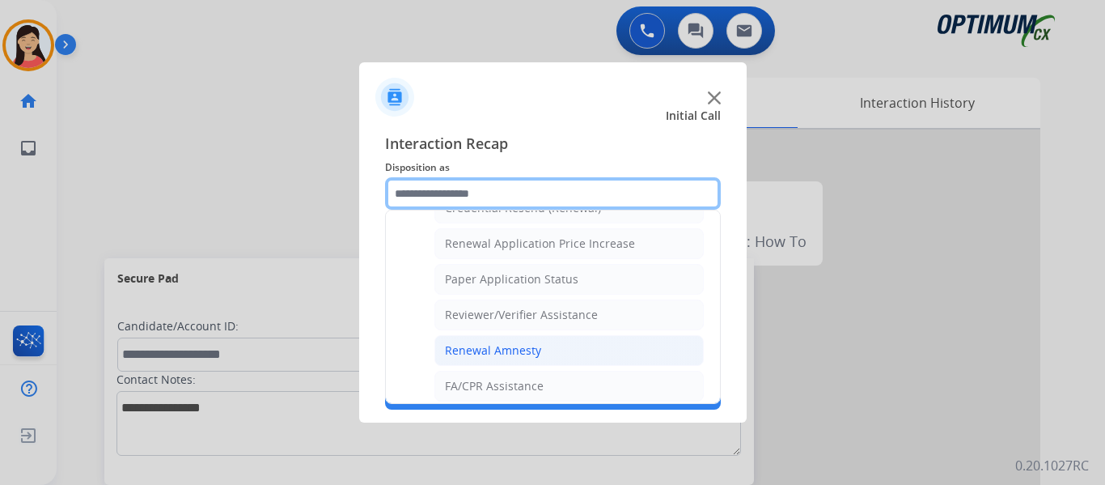
scroll to position [463, 0]
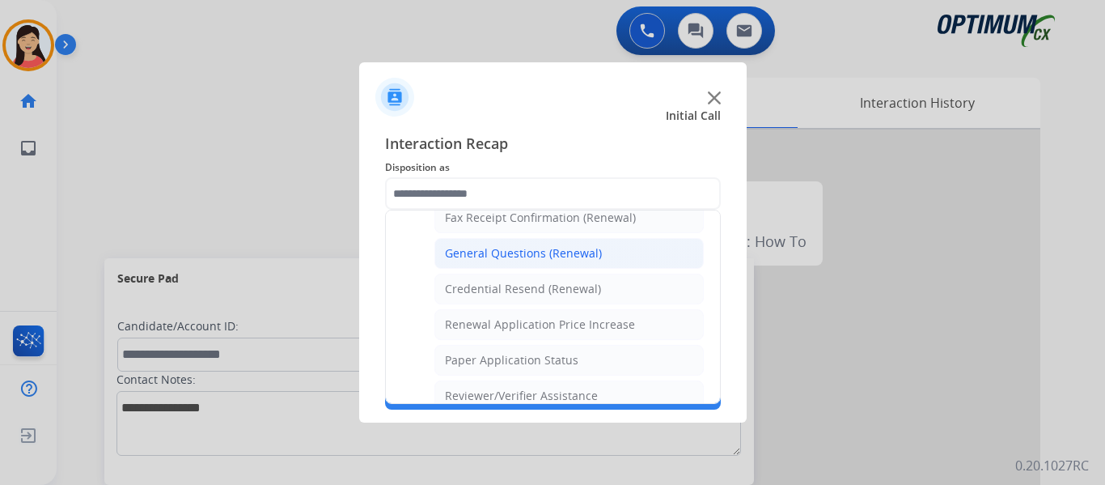
click at [515, 256] on div "General Questions (Renewal)" at bounding box center [523, 253] width 157 height 16
type input "**********"
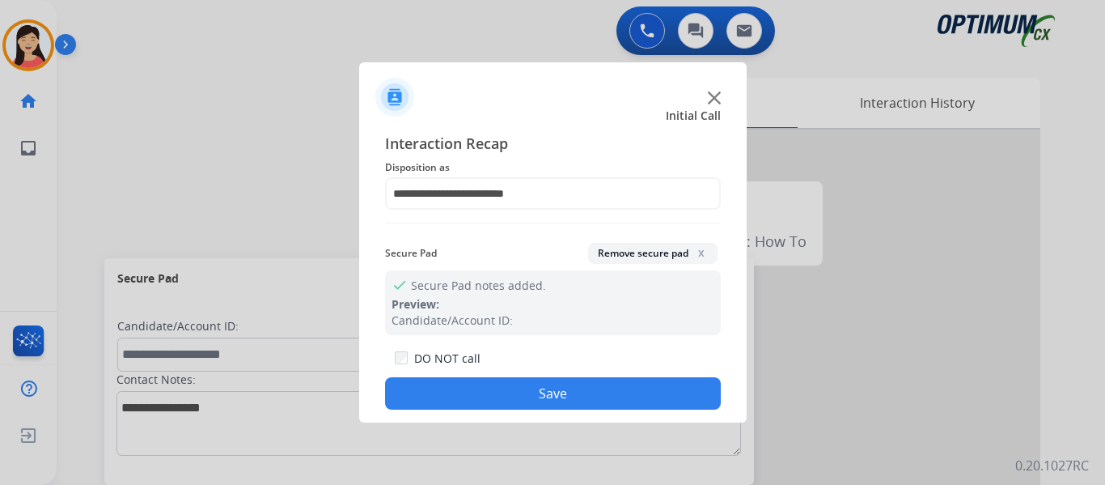
click at [573, 382] on button "Save" at bounding box center [553, 393] width 336 height 32
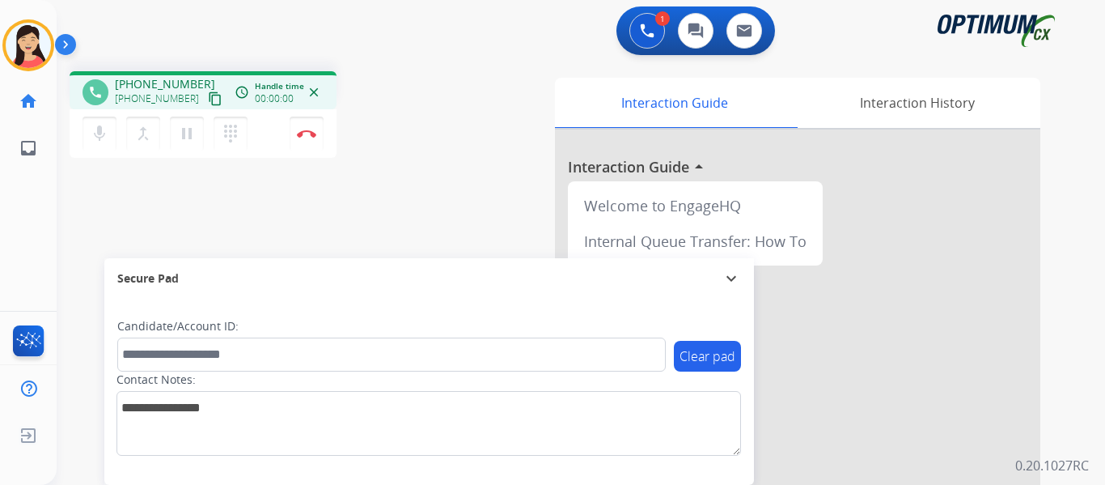
click at [208, 94] on mat-icon "content_copy" at bounding box center [215, 98] width 15 height 15
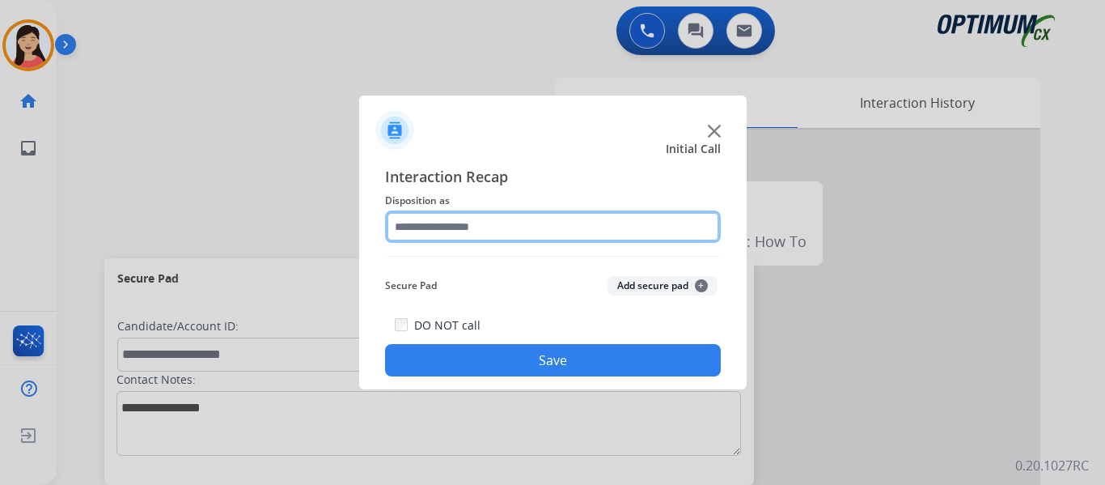
click at [537, 225] on input "text" at bounding box center [553, 226] width 336 height 32
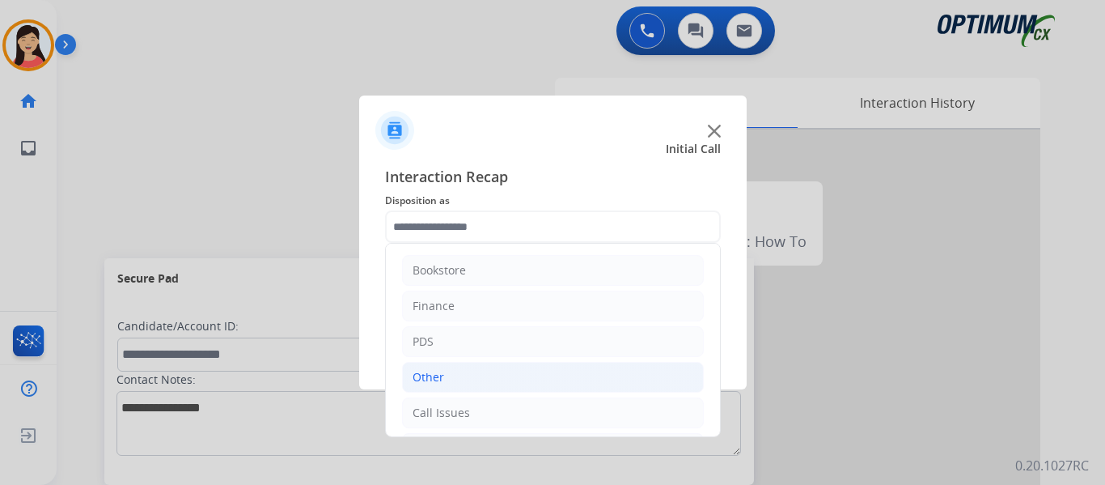
click at [416, 375] on div "Other" at bounding box center [429, 377] width 32 height 16
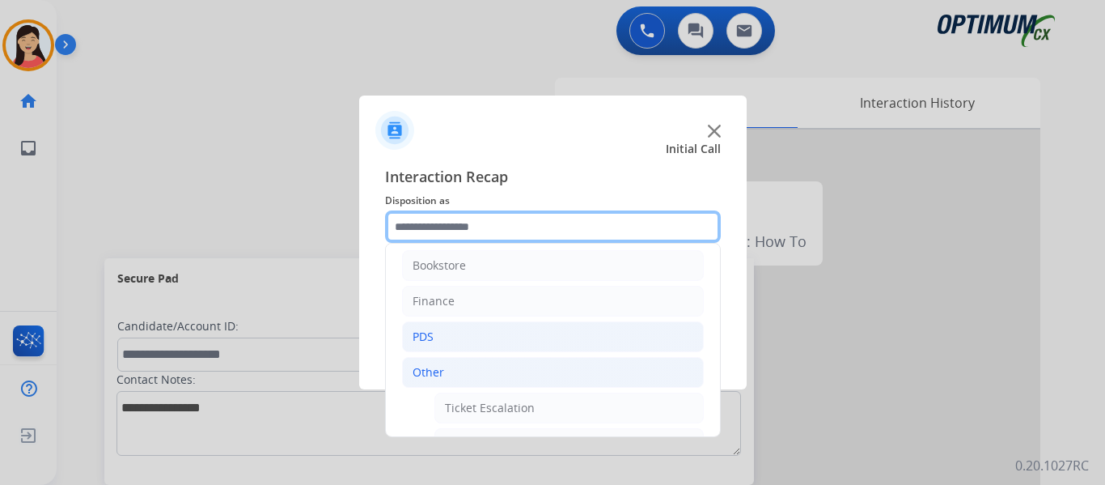
scroll to position [0, 0]
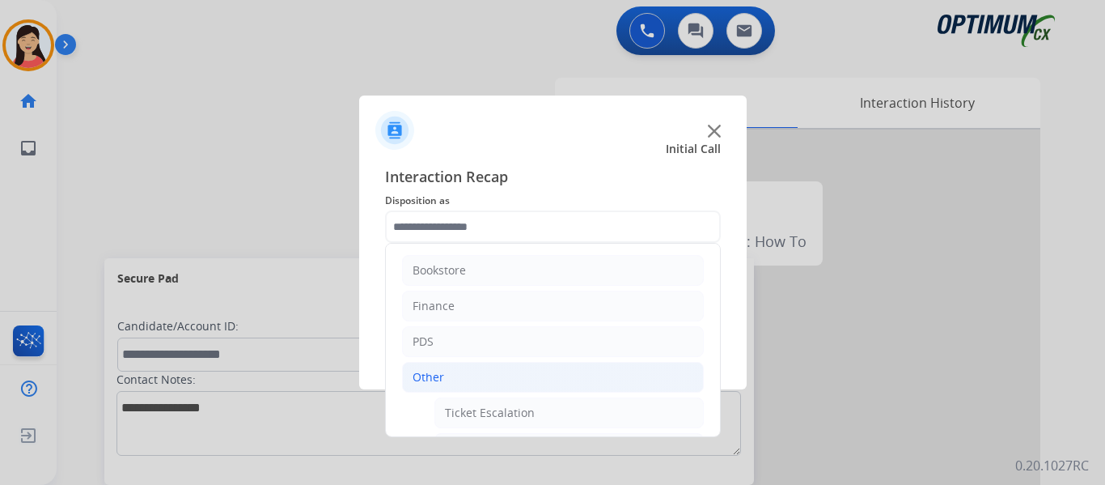
click at [457, 383] on li "Other" at bounding box center [553, 377] width 302 height 31
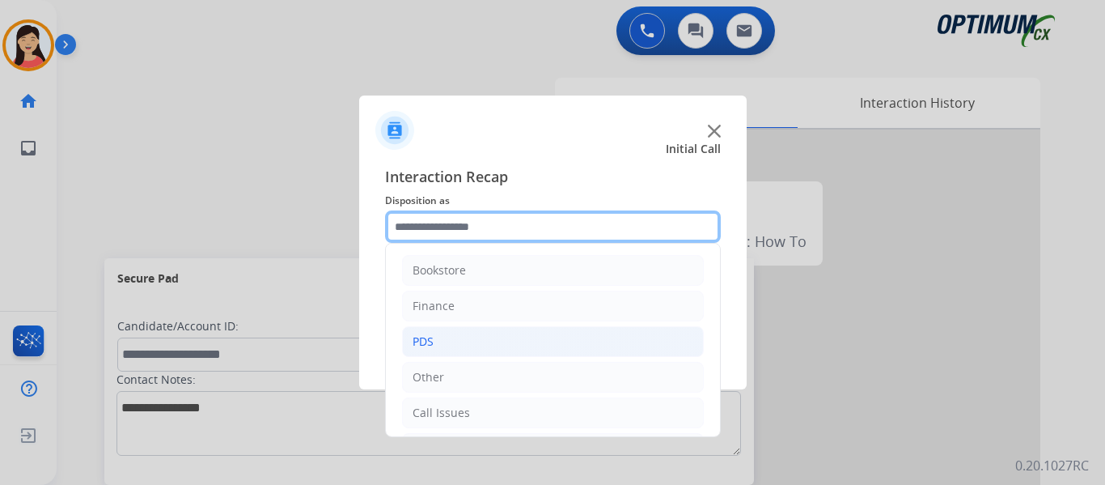
scroll to position [81, 0]
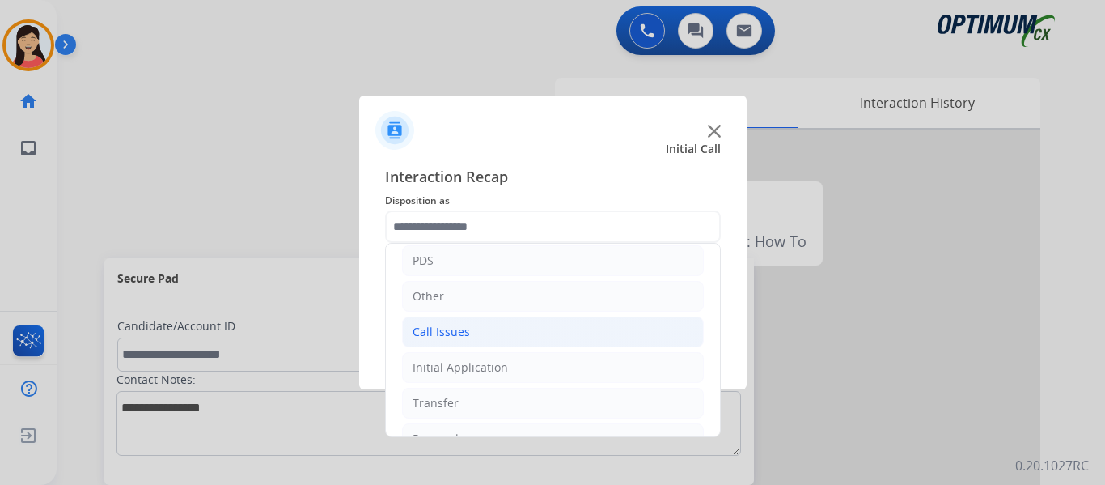
click at [476, 328] on li "Call Issues" at bounding box center [553, 331] width 302 height 31
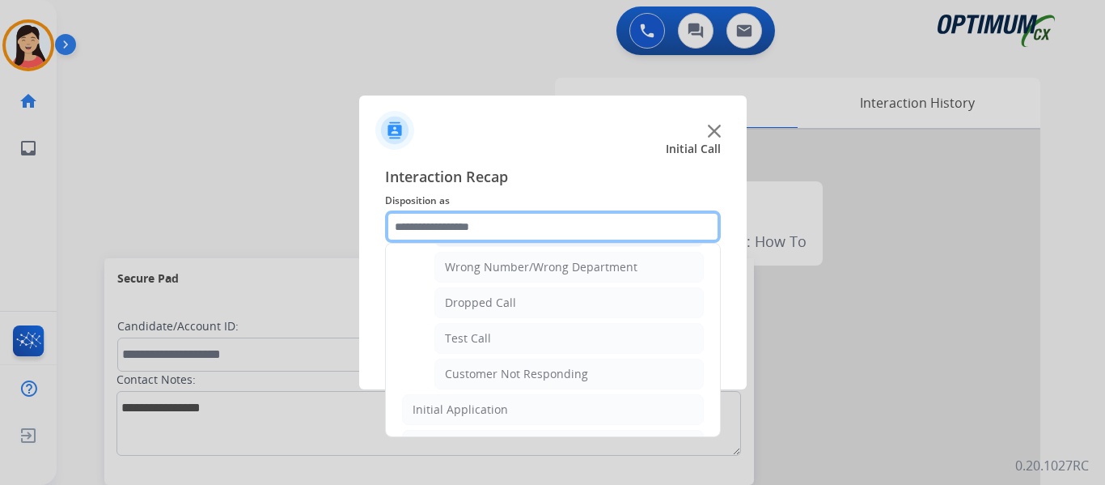
scroll to position [243, 0]
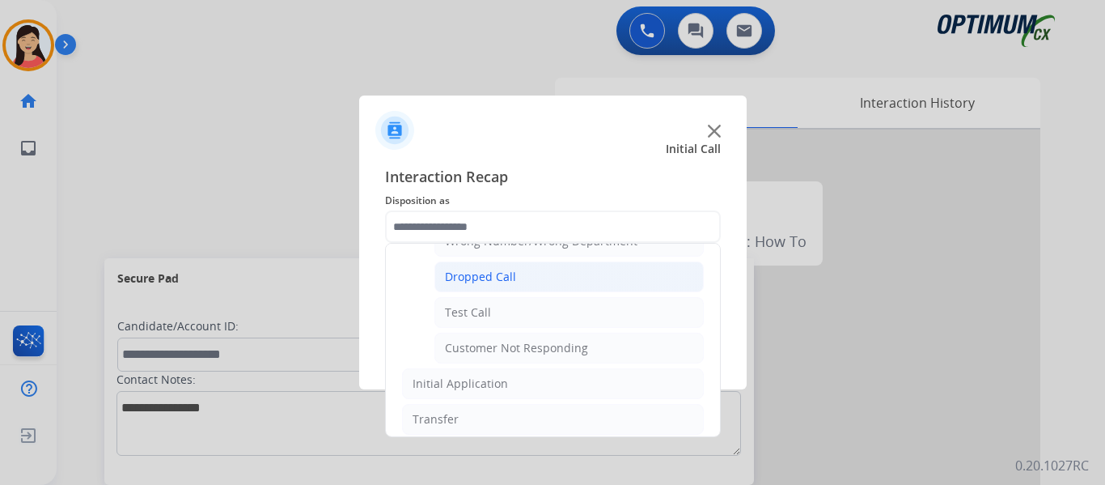
click at [506, 276] on div "Dropped Call" at bounding box center [480, 277] width 71 height 16
type input "**********"
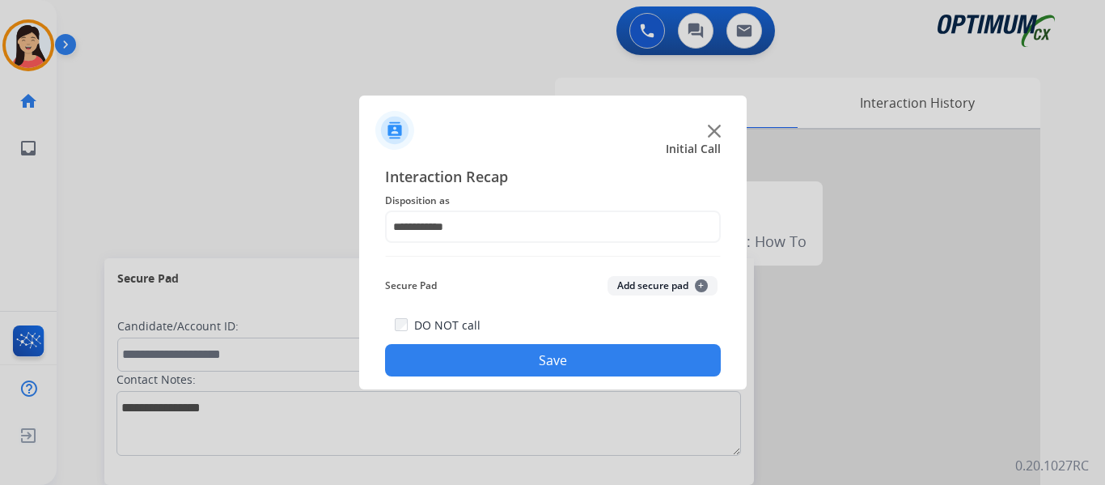
click at [606, 357] on button "Save" at bounding box center [553, 360] width 336 height 32
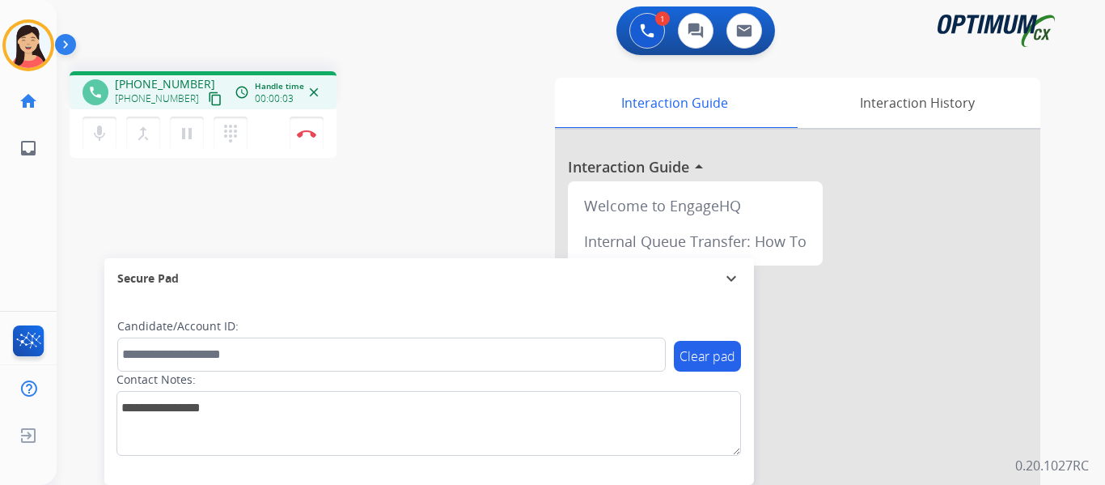
click at [208, 97] on mat-icon "content_copy" at bounding box center [215, 98] width 15 height 15
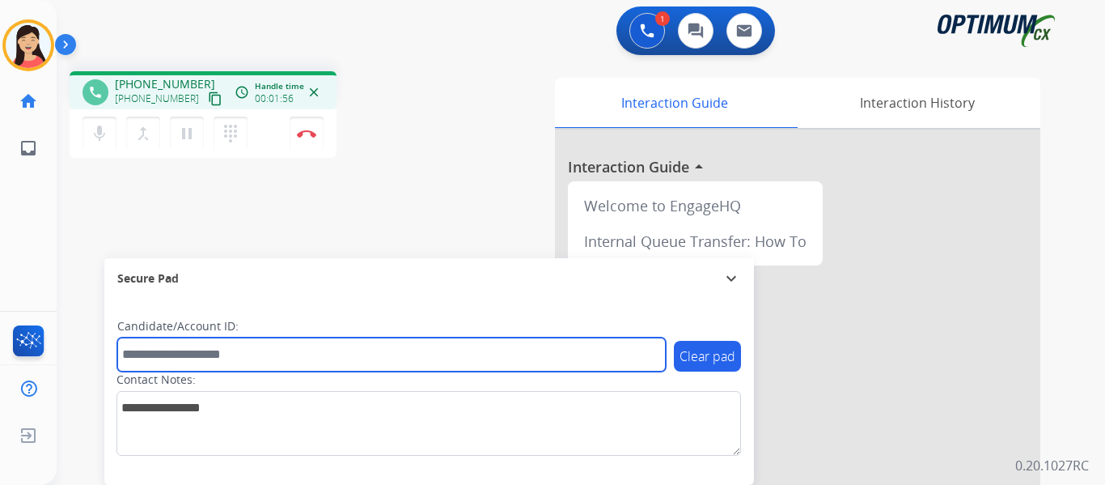
click at [430, 356] on input "text" at bounding box center [391, 354] width 549 height 34
paste input "*******"
type input "*******"
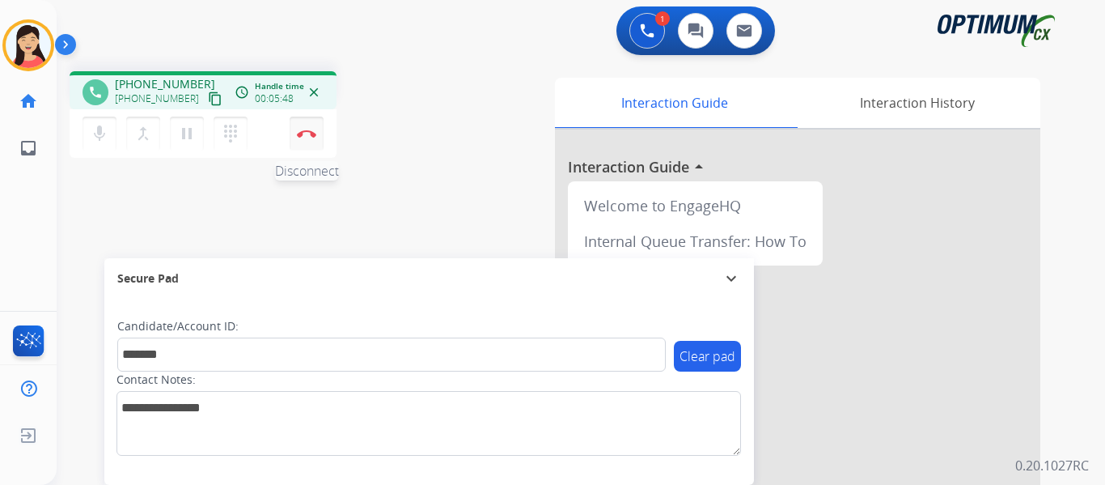
click at [307, 135] on img at bounding box center [306, 133] width 19 height 8
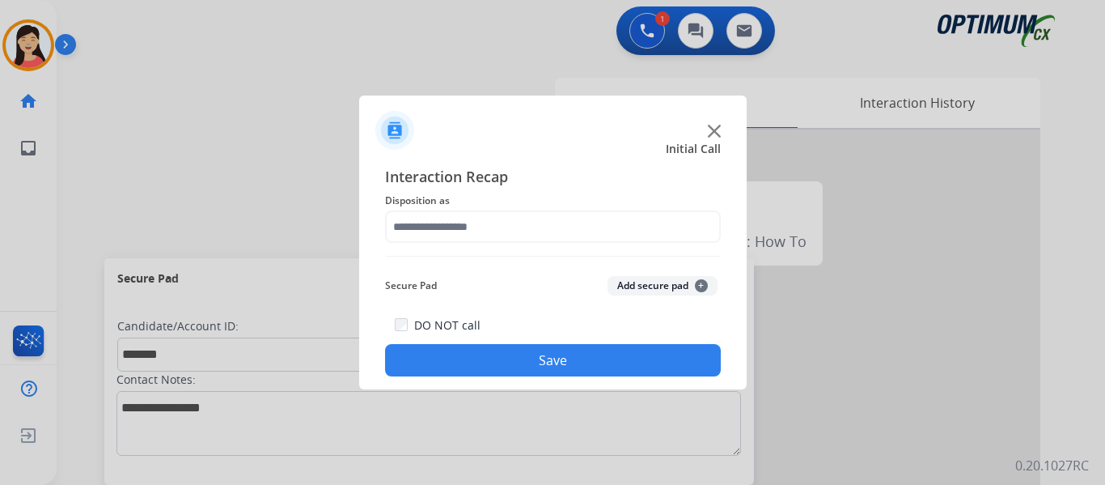
click at [650, 291] on button "Add secure pad +" at bounding box center [663, 285] width 110 height 19
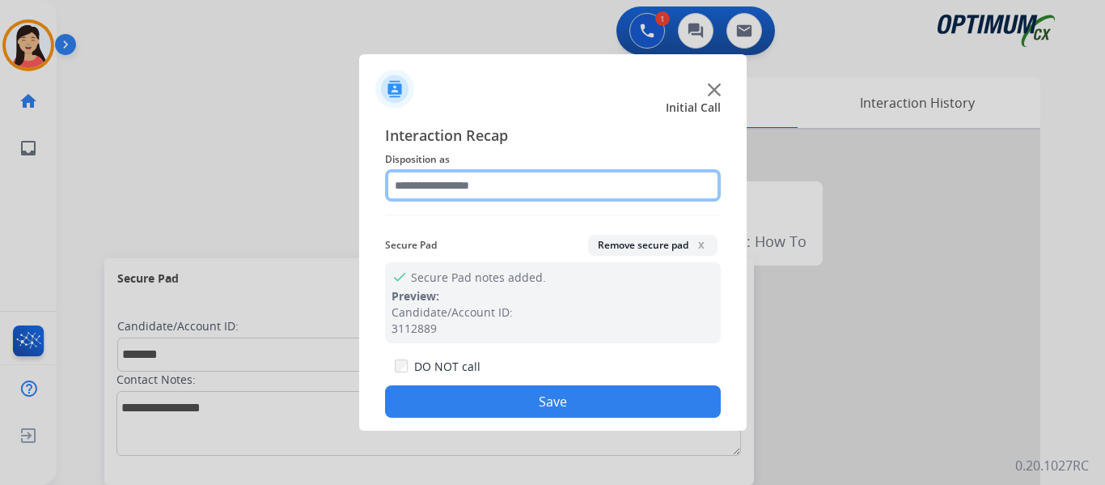
click at [468, 180] on input "text" at bounding box center [553, 185] width 336 height 32
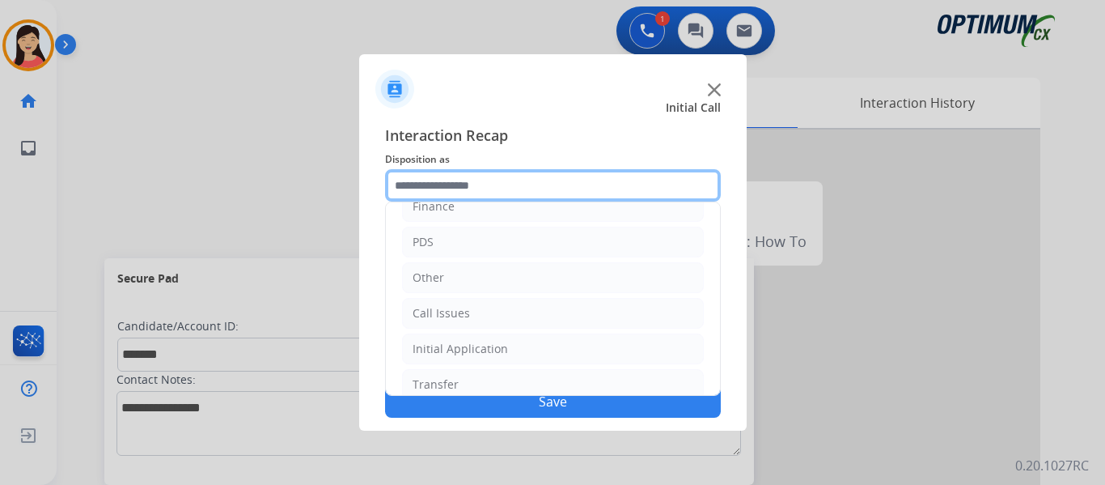
scroll to position [29, 0]
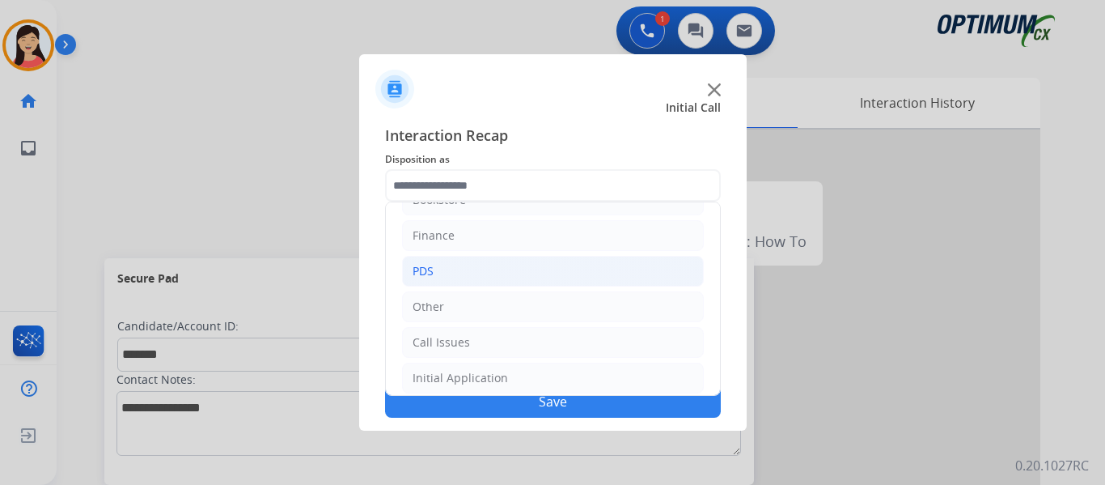
click at [455, 267] on li "PDS" at bounding box center [553, 271] width 302 height 31
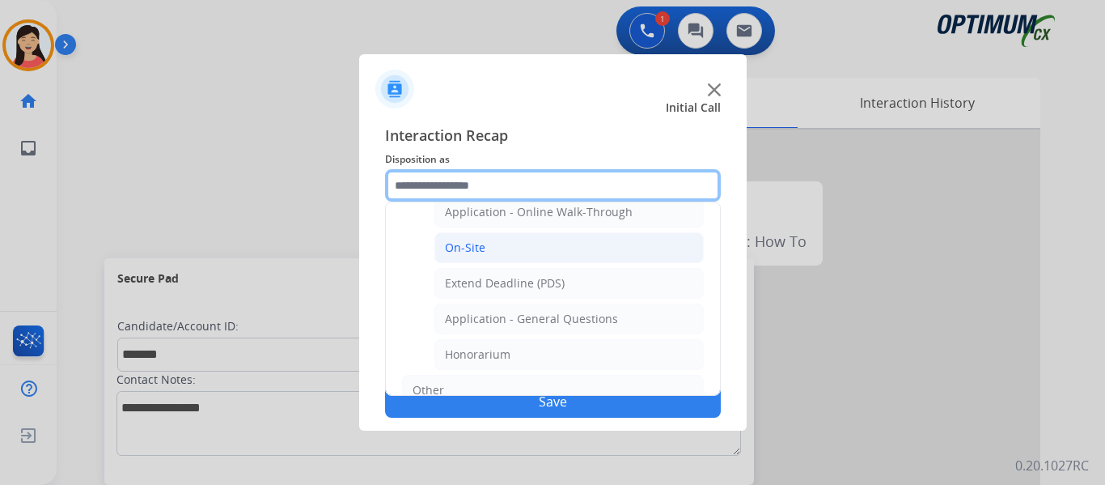
scroll to position [434, 0]
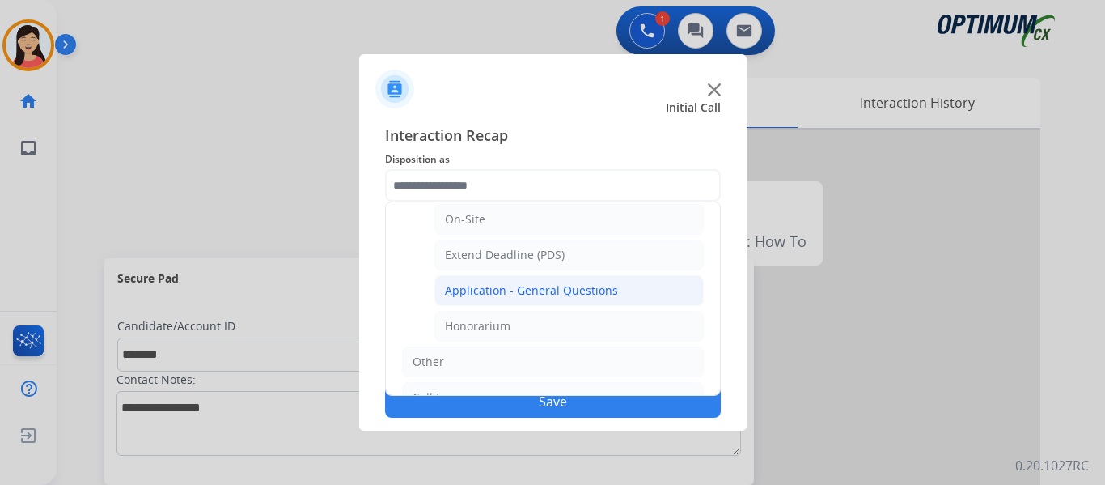
click at [541, 296] on div "Application - General Questions" at bounding box center [531, 290] width 173 height 16
type input "**********"
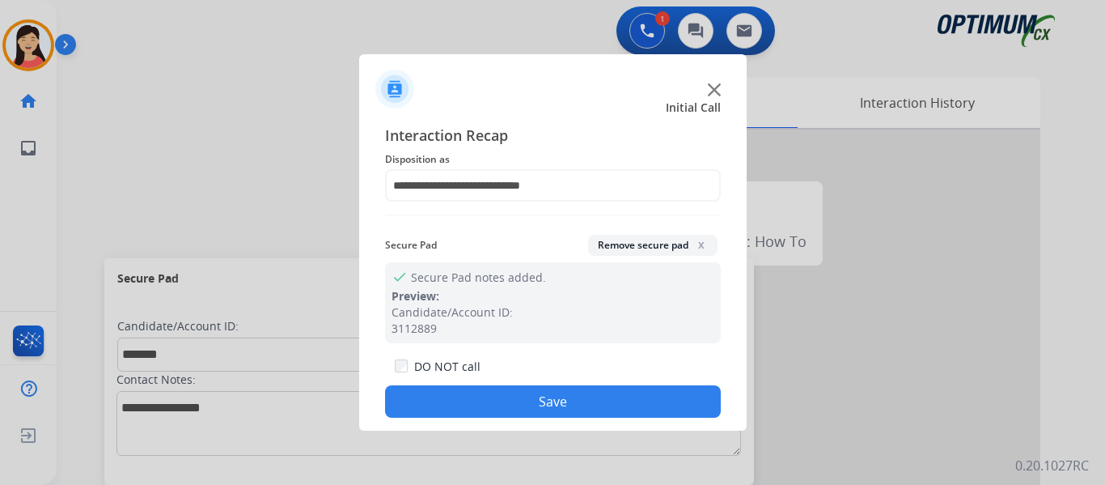
click at [508, 396] on button "Save" at bounding box center [553, 401] width 336 height 32
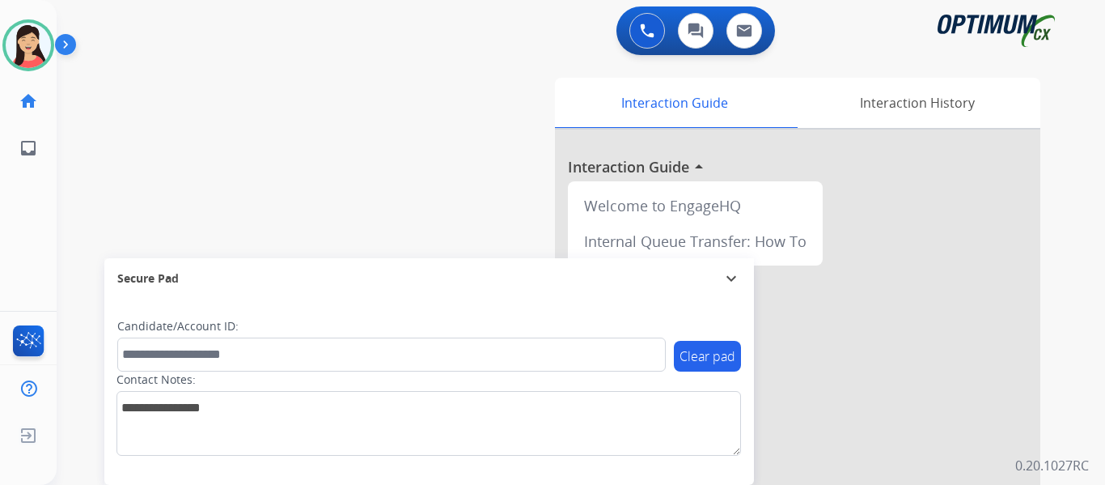
click at [420, 159] on div "swap_horiz Break voice bridge close_fullscreen Connect 3-Way Call merge_type Se…" at bounding box center [562, 395] width 1010 height 675
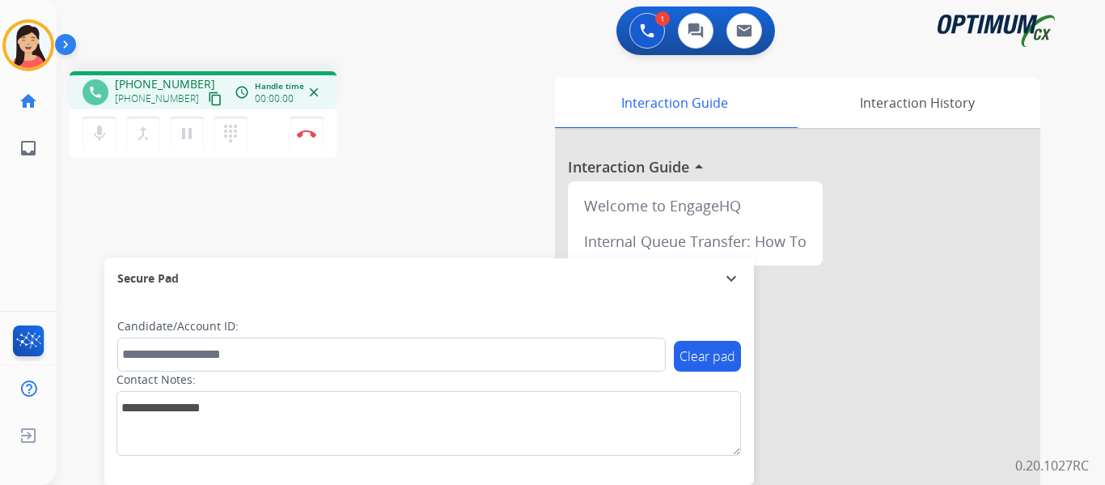
click at [208, 99] on mat-icon "content_copy" at bounding box center [215, 98] width 15 height 15
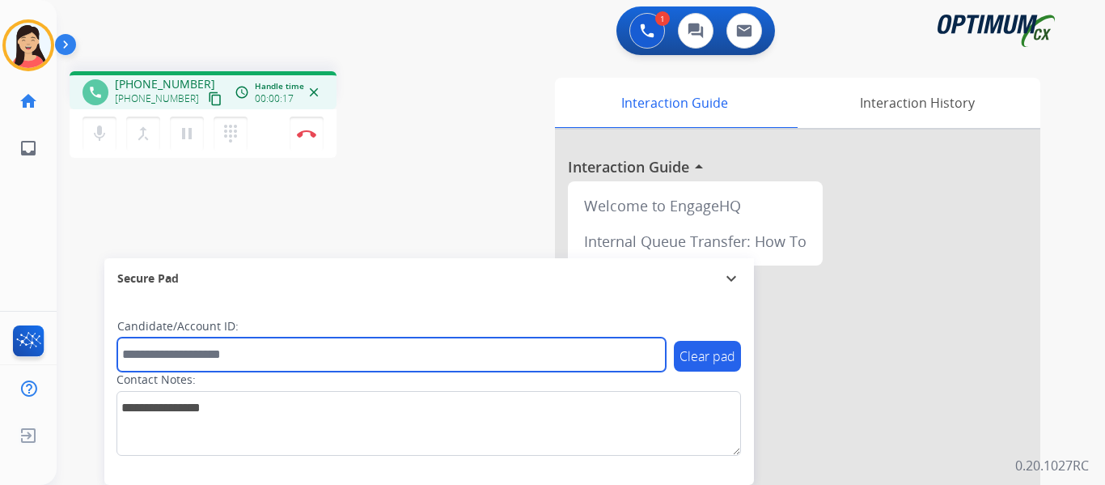
click at [486, 360] on input "text" at bounding box center [391, 354] width 549 height 34
paste input "*******"
type input "*******"
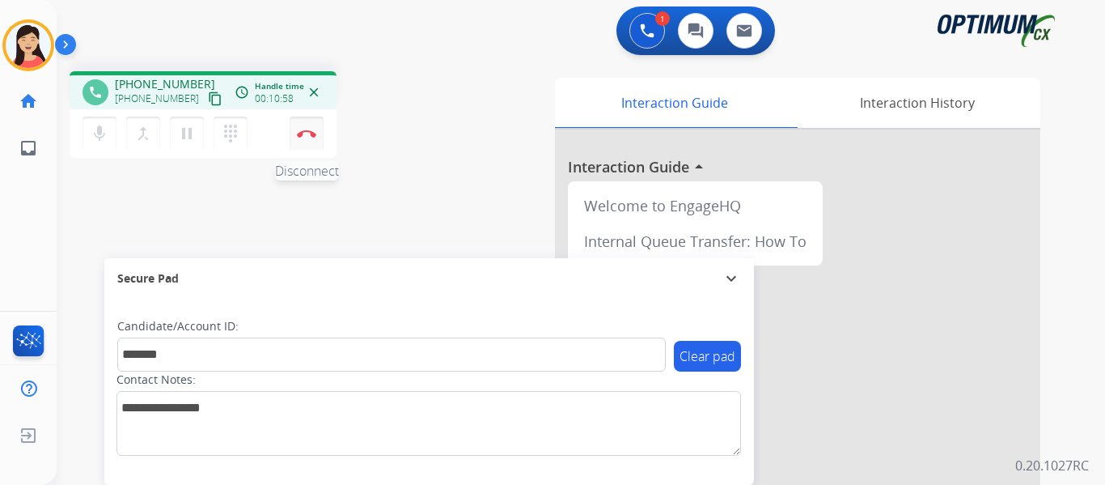
click at [310, 136] on img at bounding box center [306, 133] width 19 height 8
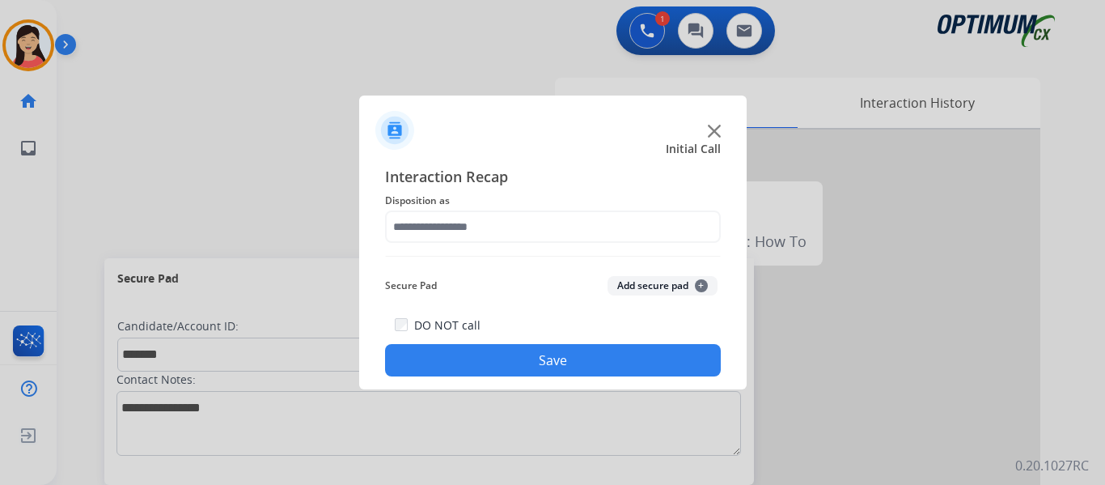
click at [624, 286] on button "Add secure pad +" at bounding box center [663, 285] width 110 height 19
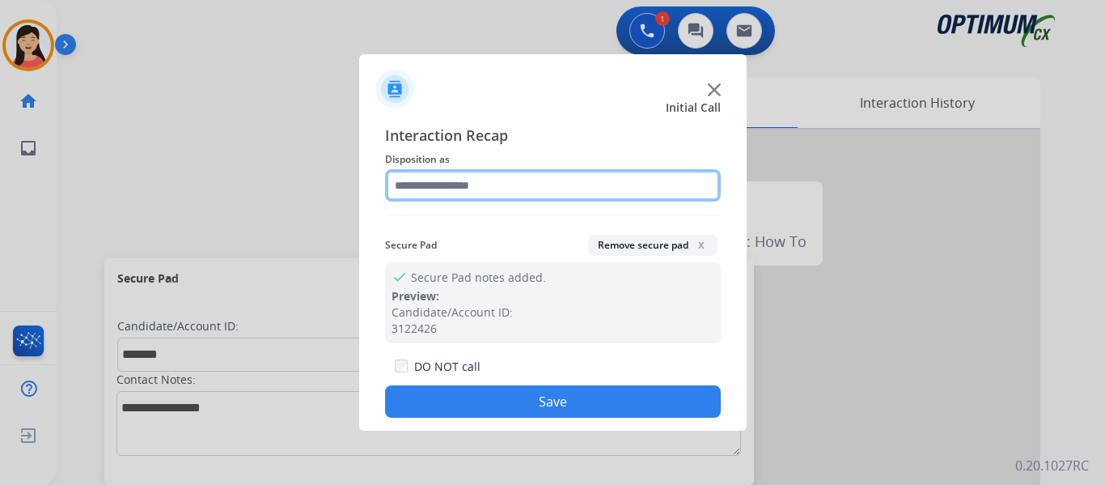
click at [504, 188] on input "text" at bounding box center [553, 185] width 336 height 32
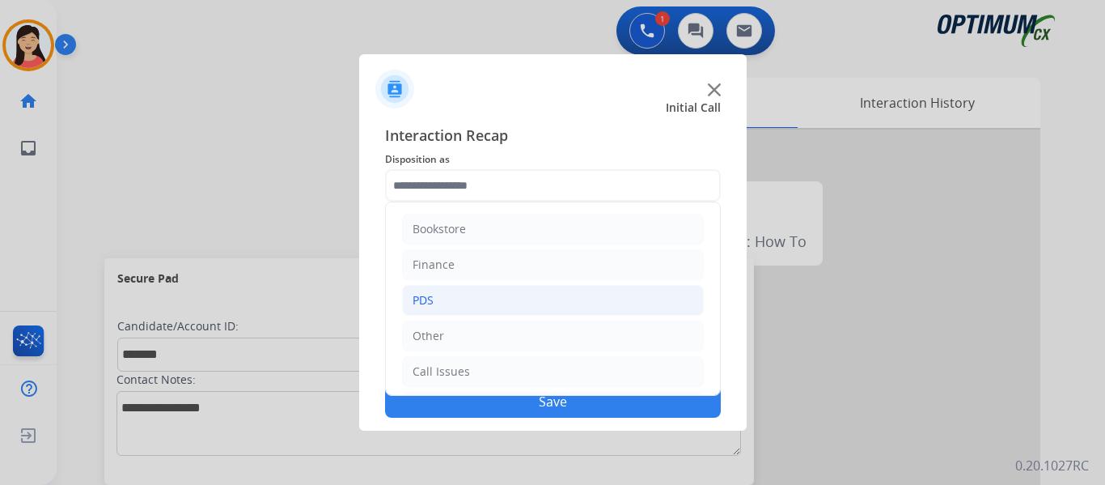
click at [447, 294] on li "PDS" at bounding box center [553, 300] width 302 height 31
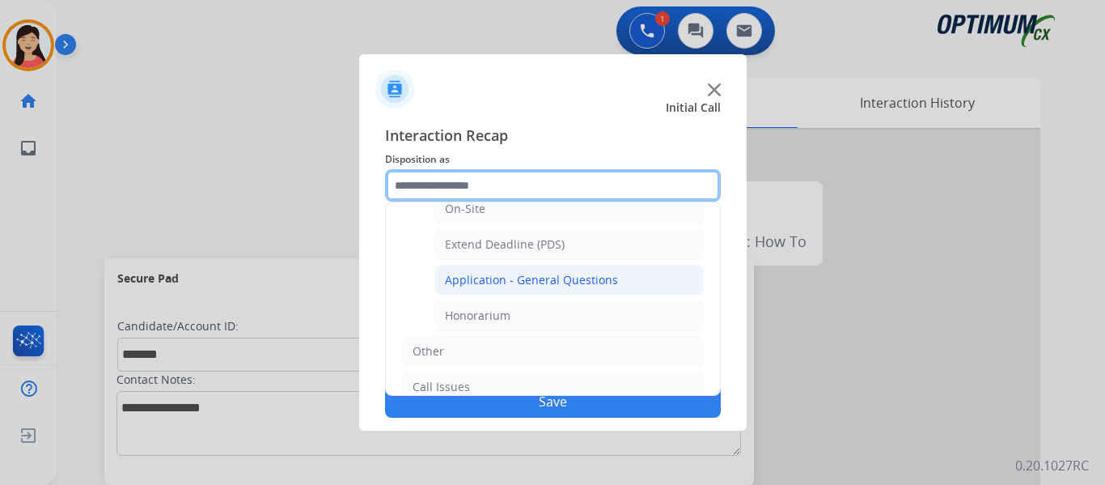
scroll to position [405, 0]
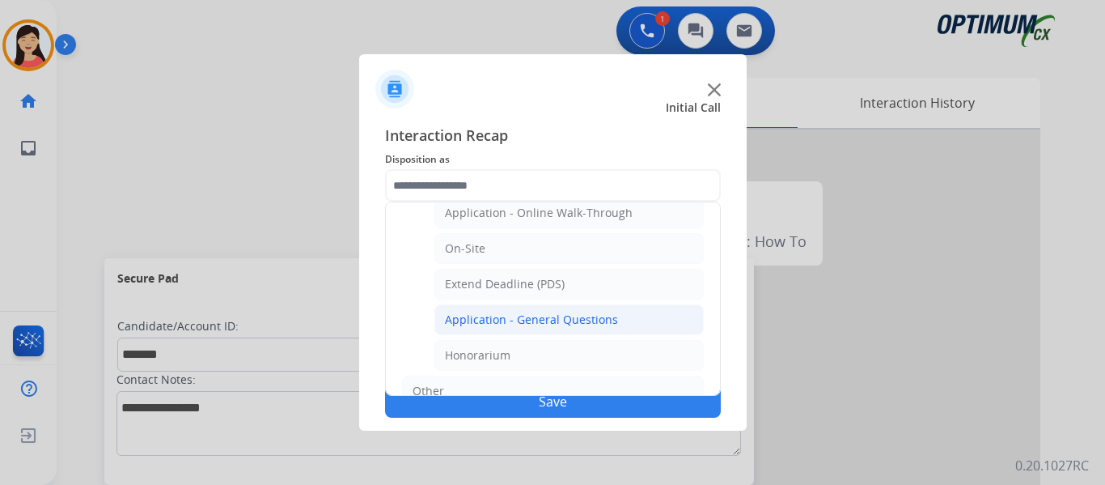
click at [551, 321] on div "Application - General Questions" at bounding box center [531, 319] width 173 height 16
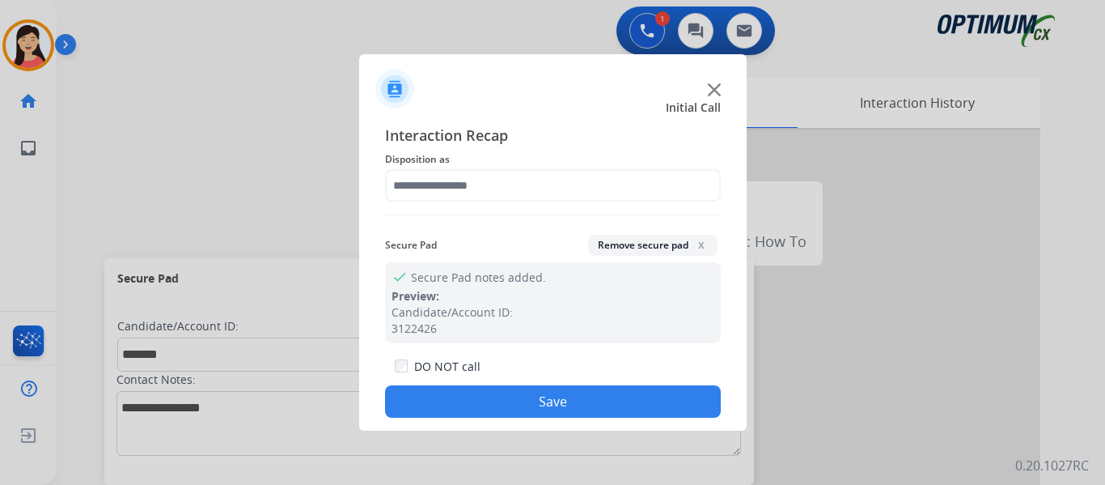
type input "**********"
click at [587, 402] on button "Save" at bounding box center [553, 401] width 336 height 32
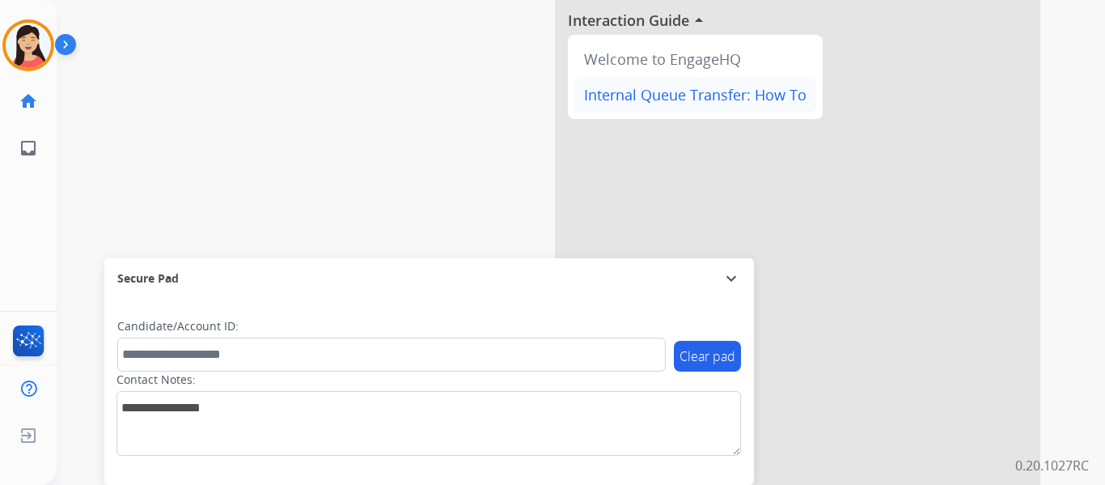
scroll to position [0, 0]
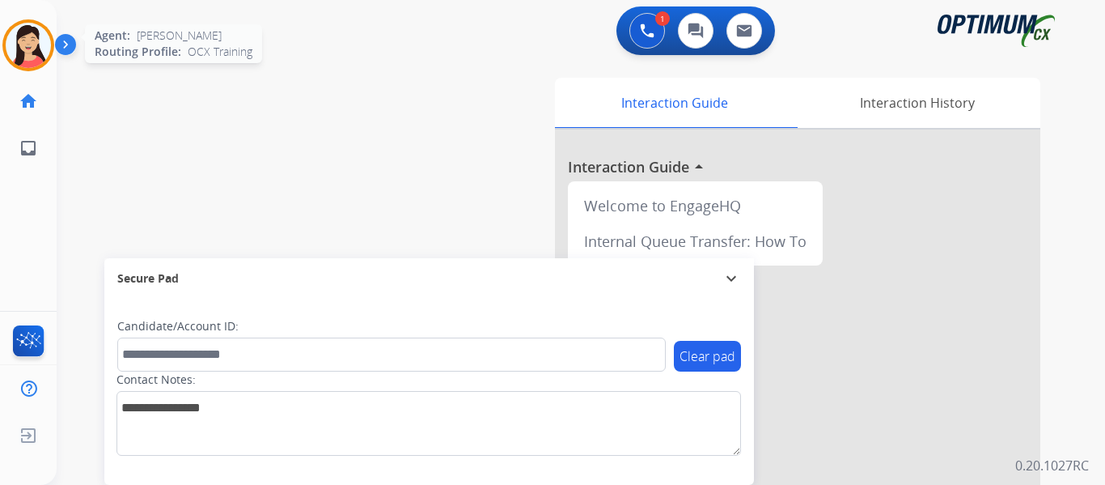
click at [35, 36] on img at bounding box center [28, 45] width 45 height 45
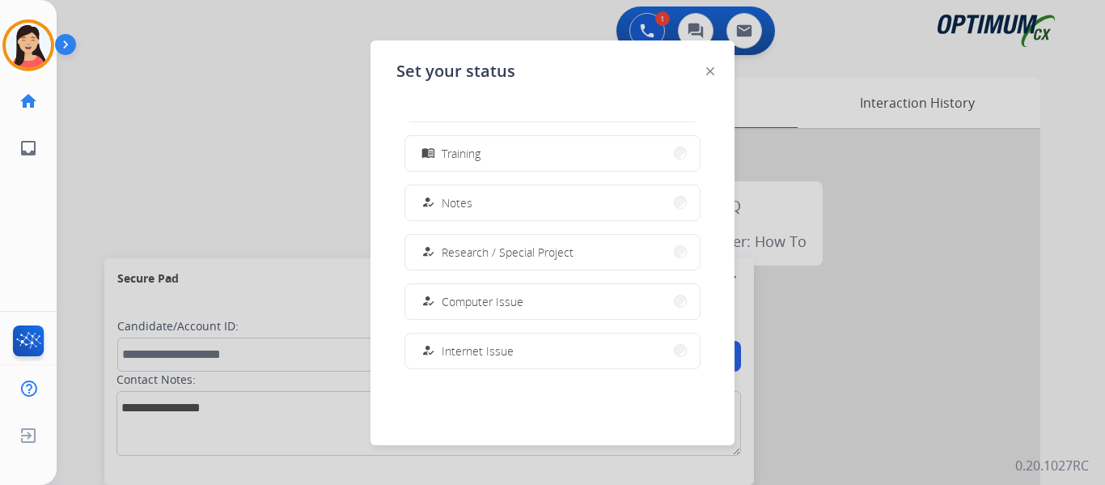
scroll to position [324, 0]
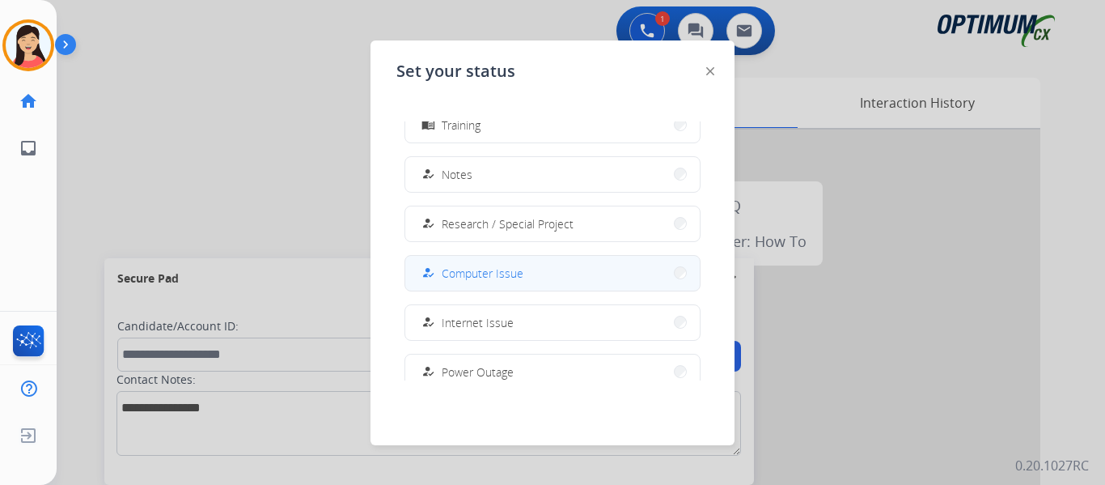
click at [513, 265] on span "Computer Issue" at bounding box center [483, 273] width 82 height 17
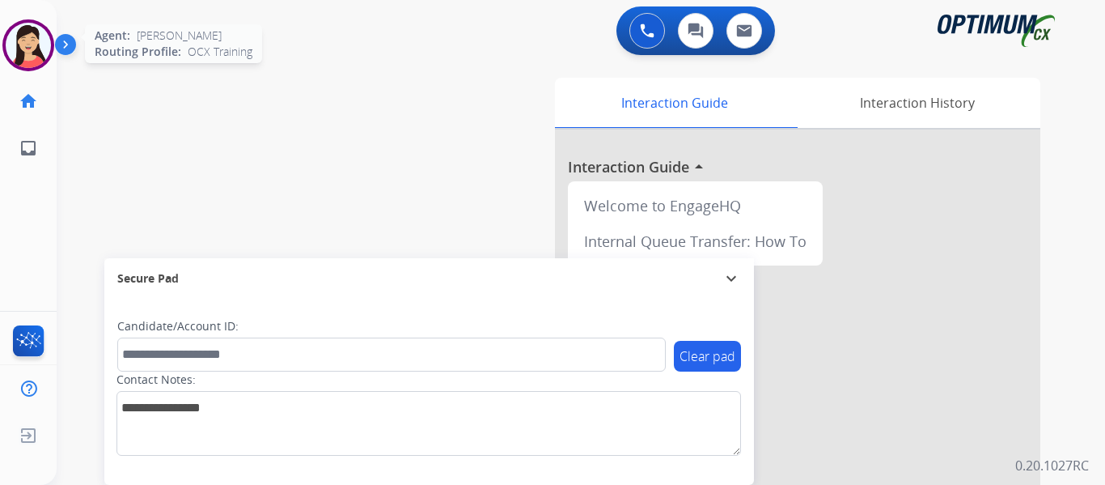
click at [42, 52] on img at bounding box center [28, 45] width 45 height 45
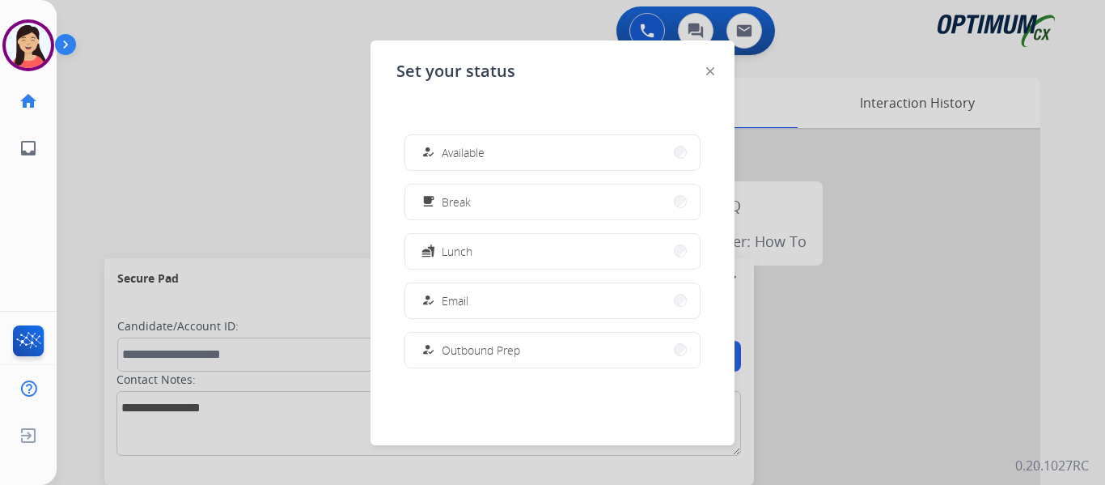
click at [585, 164] on button "how_to_reg Available" at bounding box center [552, 152] width 294 height 35
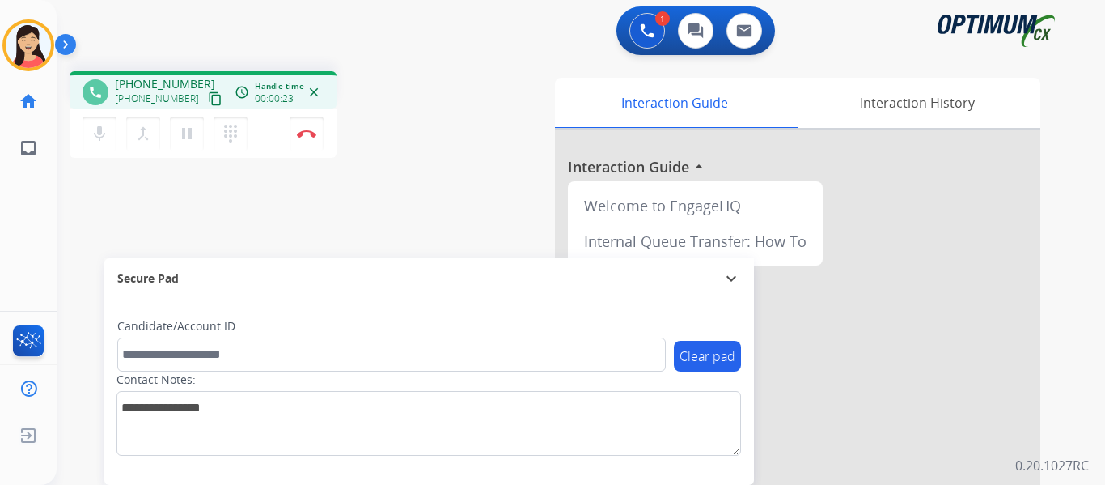
click at [208, 94] on mat-icon "content_copy" at bounding box center [215, 98] width 15 height 15
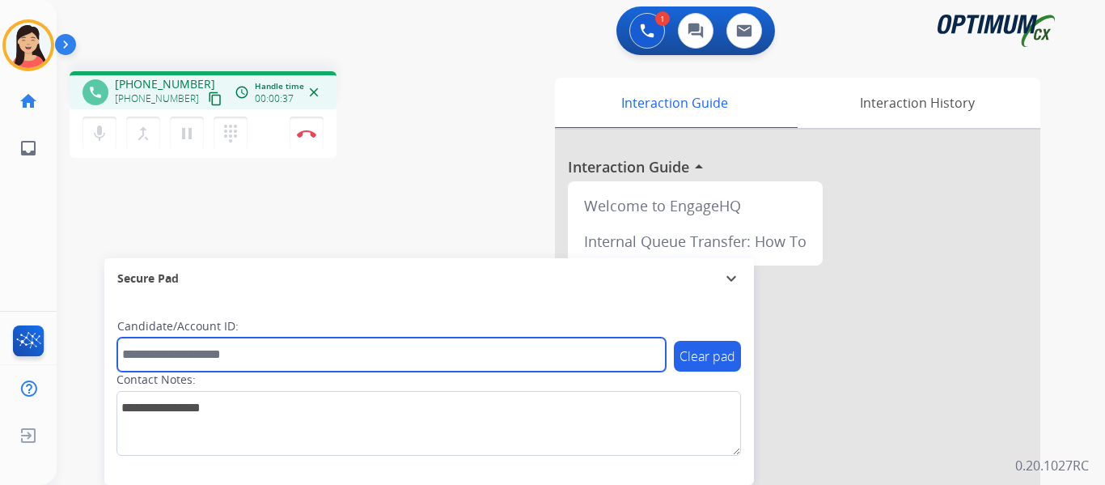
click at [362, 358] on input "text" at bounding box center [391, 354] width 549 height 34
paste input "*******"
type input "*******"
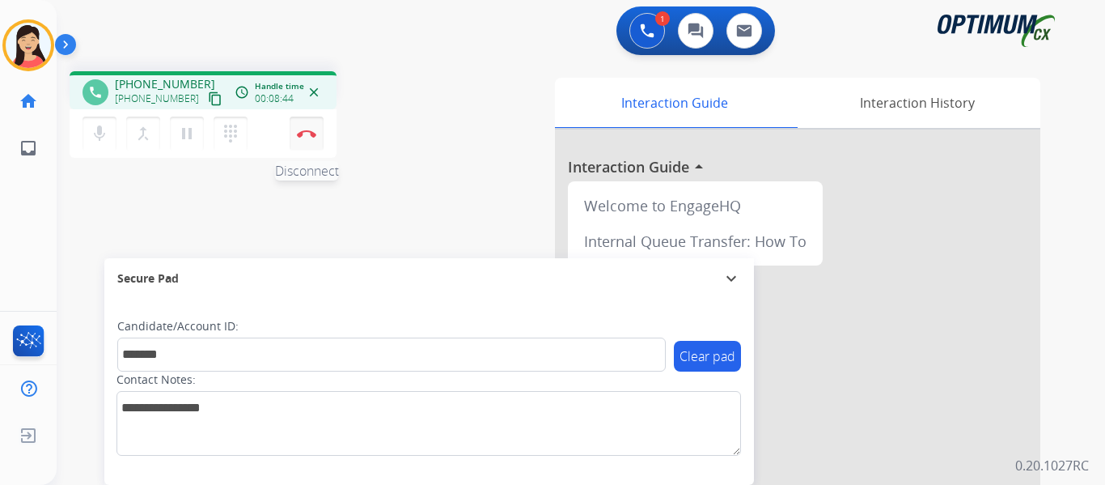
click at [301, 138] on button "Disconnect" at bounding box center [307, 134] width 34 height 34
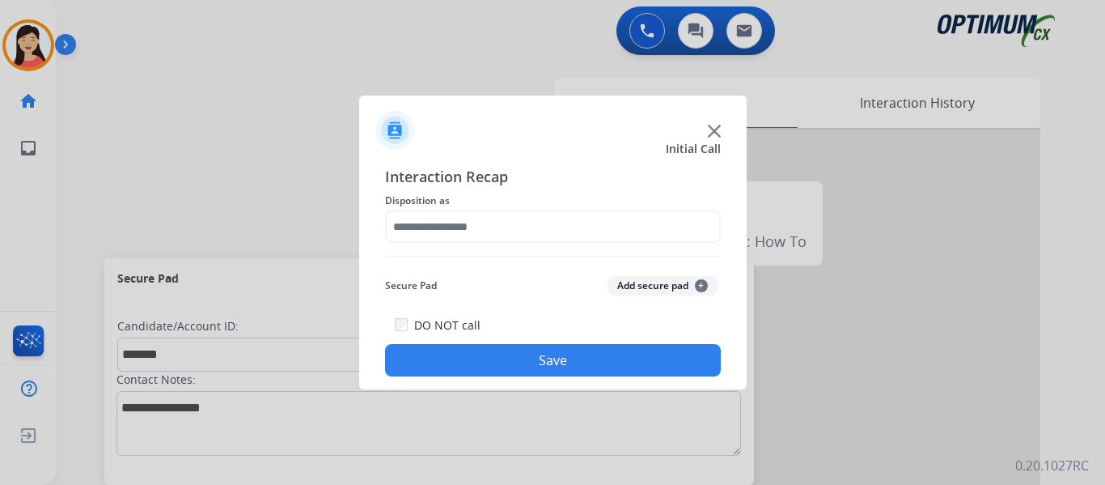
click at [672, 281] on button "Add secure pad +" at bounding box center [663, 285] width 110 height 19
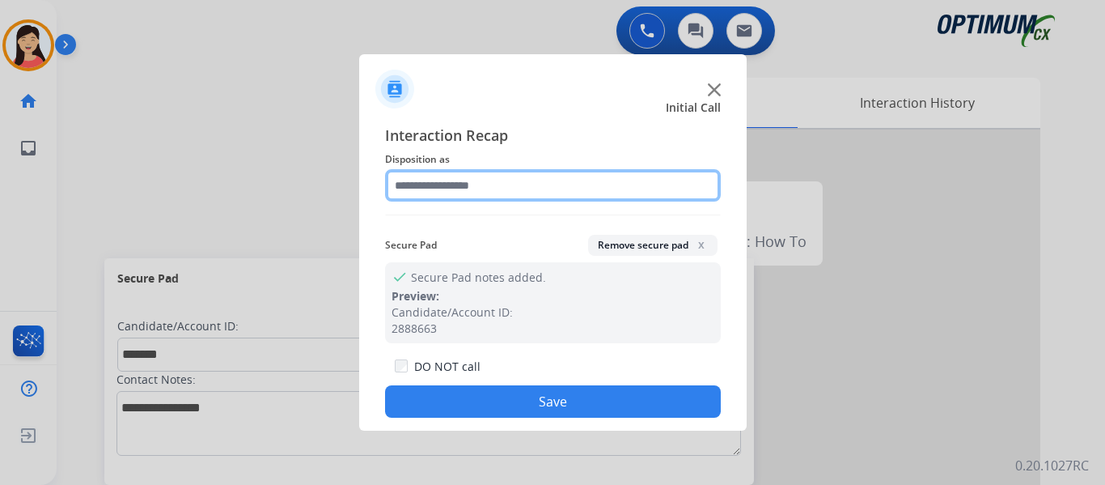
click at [488, 187] on input "text" at bounding box center [553, 185] width 336 height 32
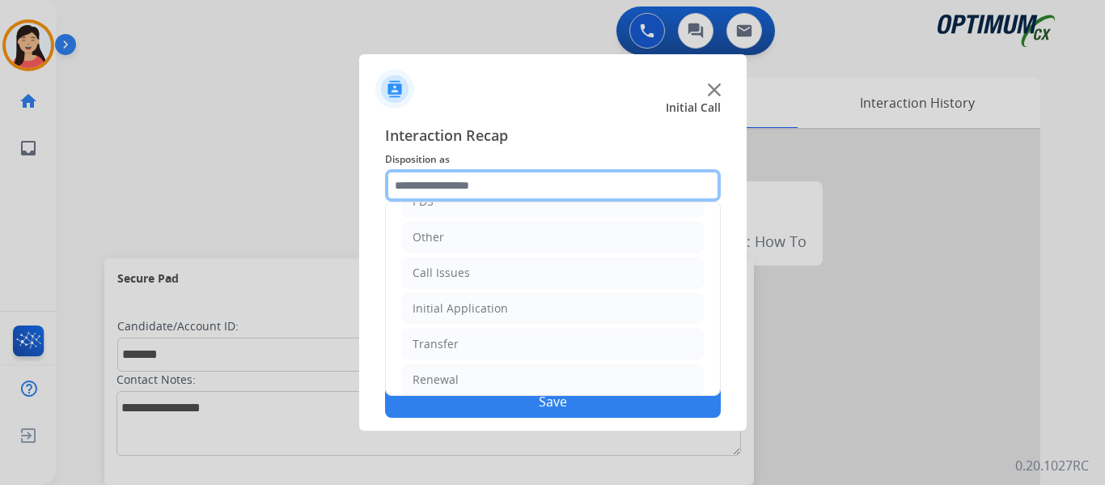
scroll to position [110, 0]
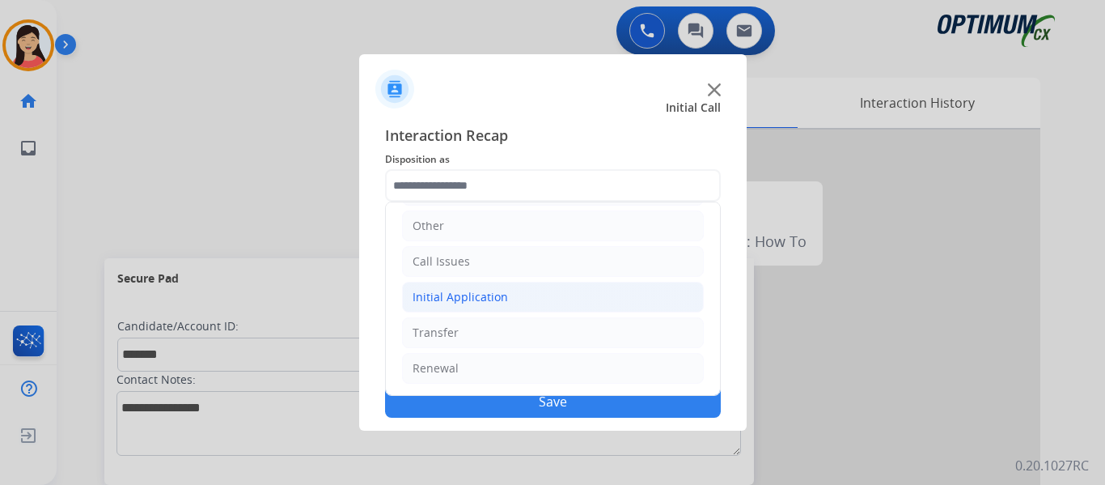
click at [472, 295] on div "Initial Application" at bounding box center [460, 297] width 95 height 16
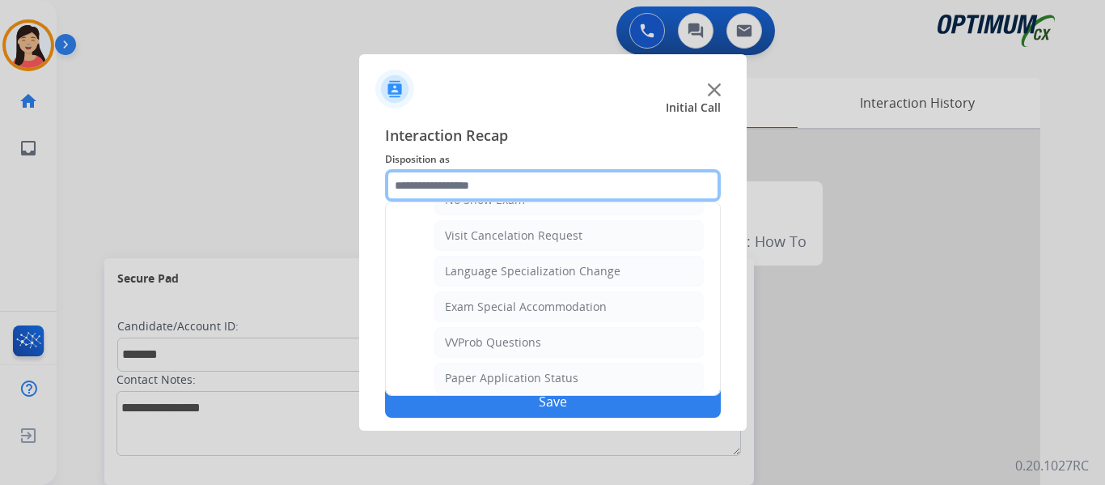
scroll to position [838, 0]
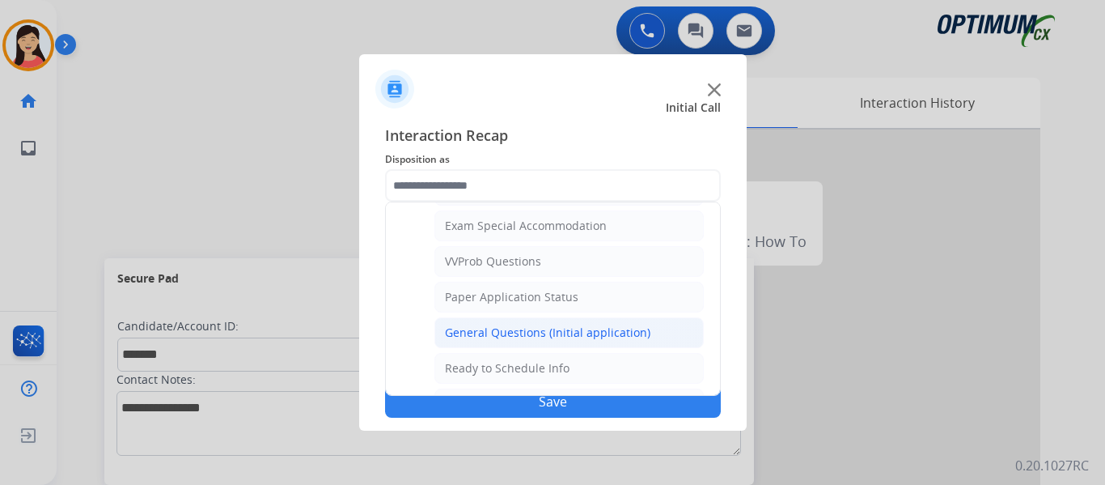
click at [571, 329] on div "General Questions (Initial application)" at bounding box center [547, 332] width 205 height 16
type input "**********"
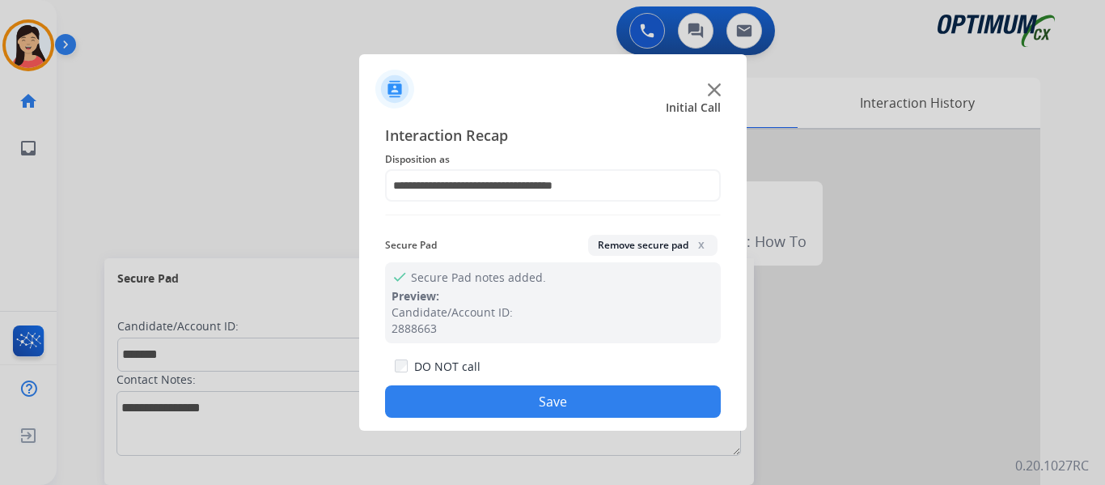
click at [607, 392] on button "Save" at bounding box center [553, 401] width 336 height 32
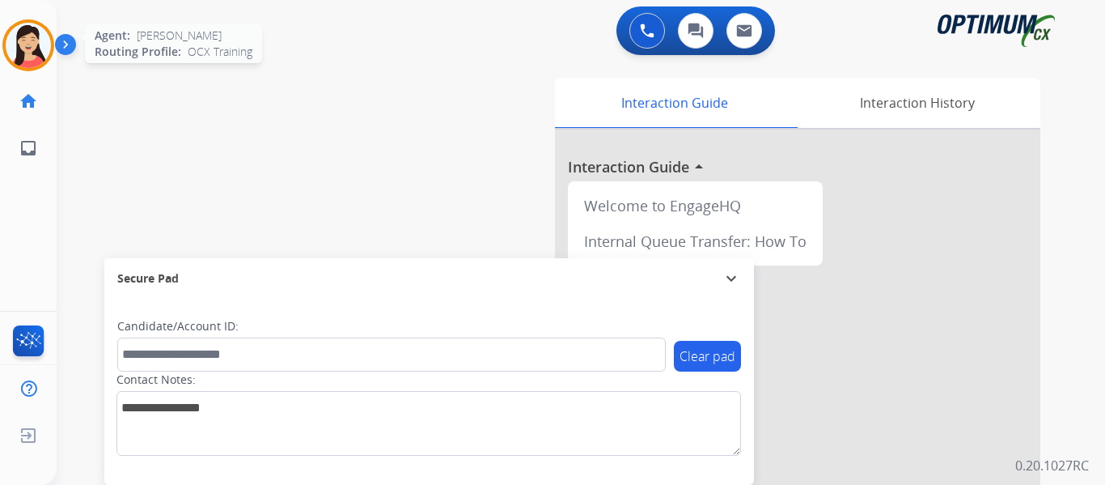
click at [29, 42] on img at bounding box center [28, 45] width 45 height 45
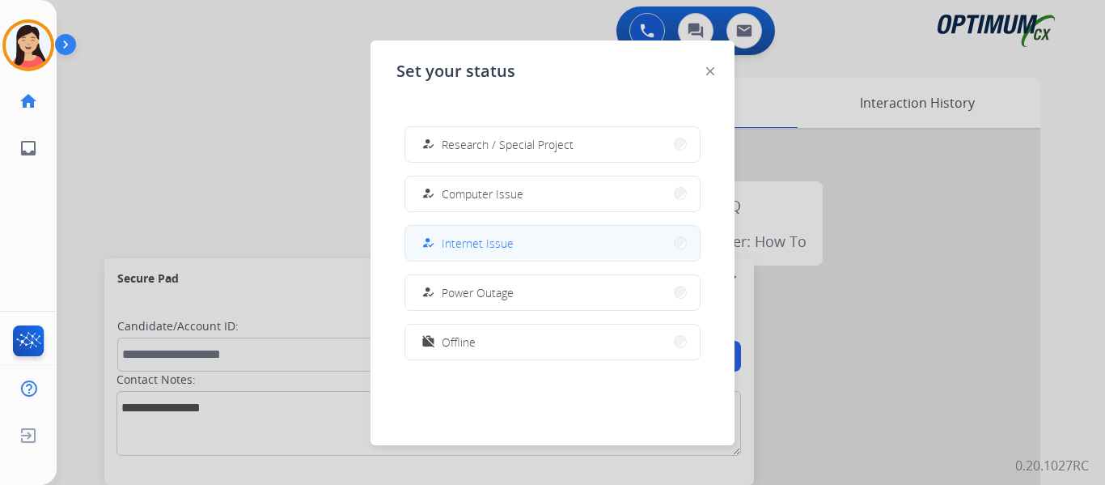
scroll to position [404, 0]
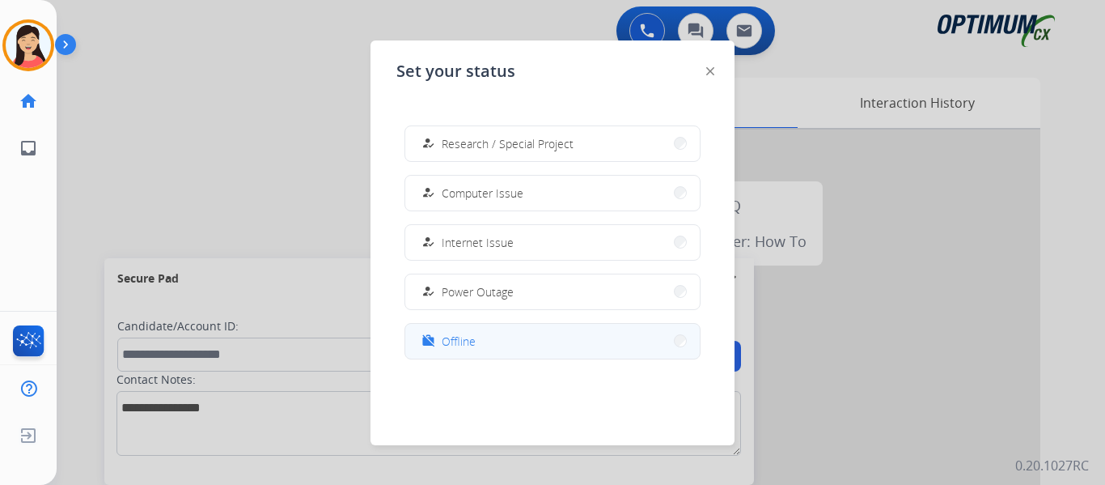
click at [504, 353] on button "work_off Offline" at bounding box center [552, 341] width 294 height 35
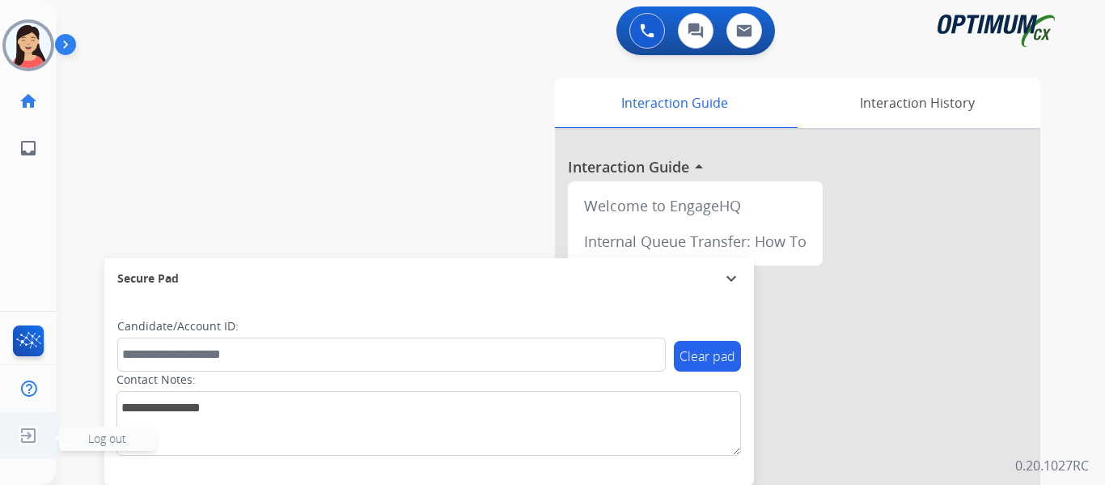
click at [27, 443] on img at bounding box center [28, 435] width 29 height 31
